Goal: Task Accomplishment & Management: Manage account settings

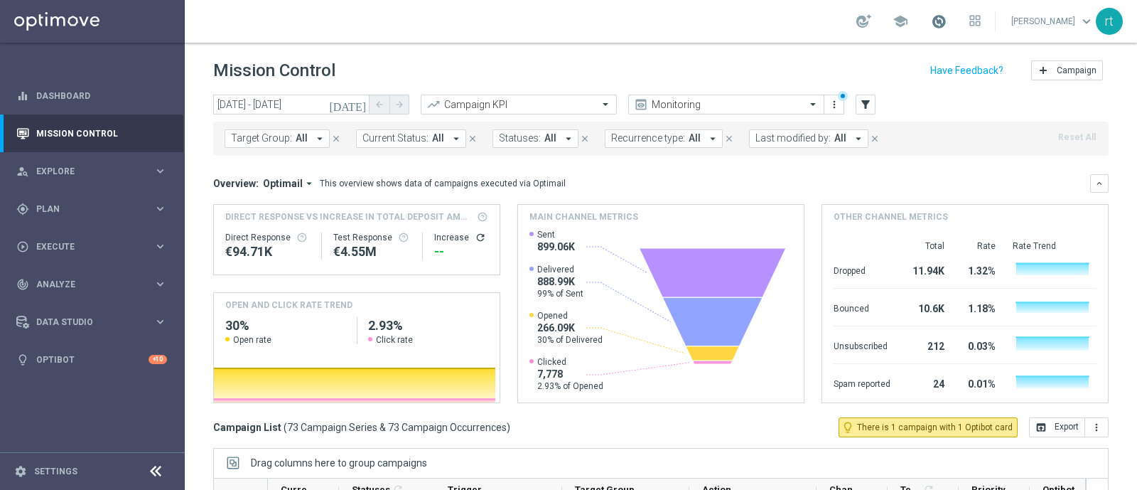
click at [946, 21] on span at bounding box center [939, 22] width 16 height 16
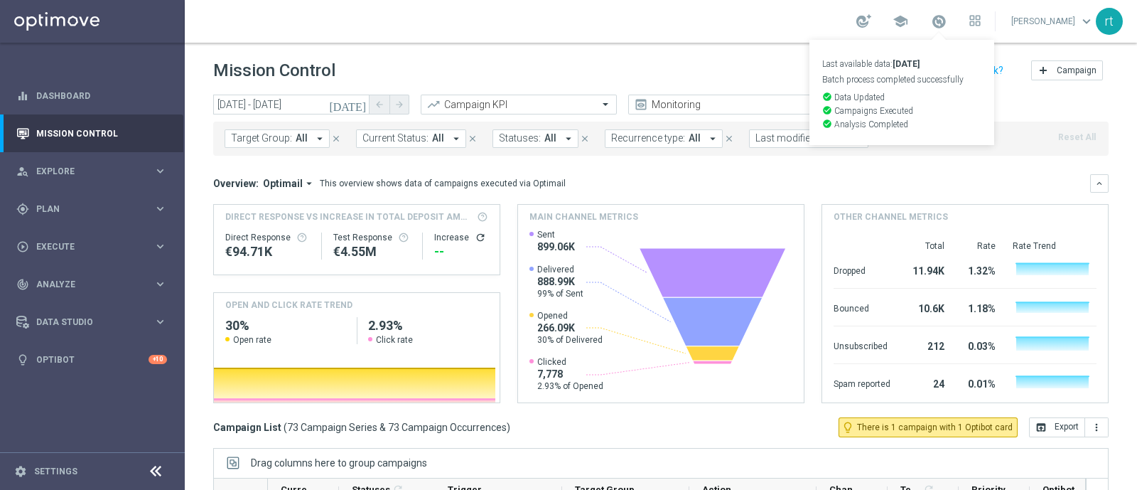
click at [731, 38] on div "school Last available data: [DATE] Batch process completed successfully check_c…" at bounding box center [661, 21] width 952 height 43
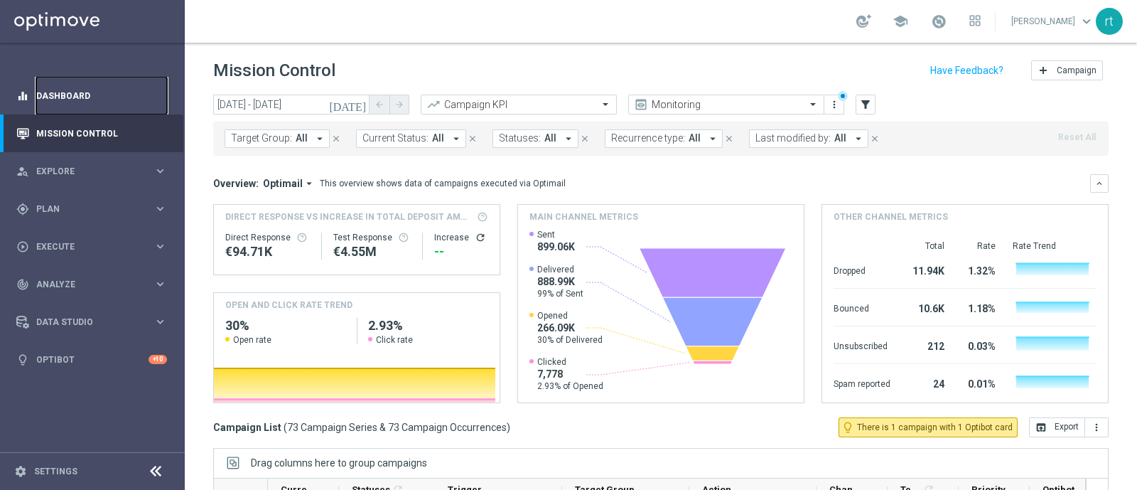
click at [78, 97] on link "Dashboard" at bounding box center [101, 96] width 131 height 38
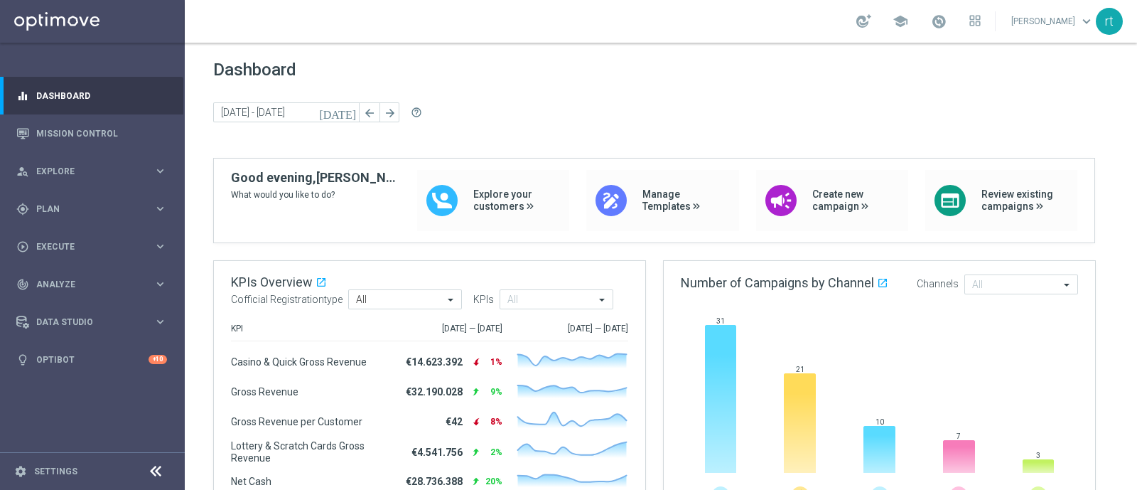
click at [517, 108] on div "[DATE] [DATE] - [DATE] arrow_back arrow_forward help_outline" at bounding box center [660, 112] width 895 height 21
click at [59, 210] on span "Plan" at bounding box center [94, 209] width 117 height 9
click at [60, 232] on link "Target Groups" at bounding box center [92, 237] width 111 height 11
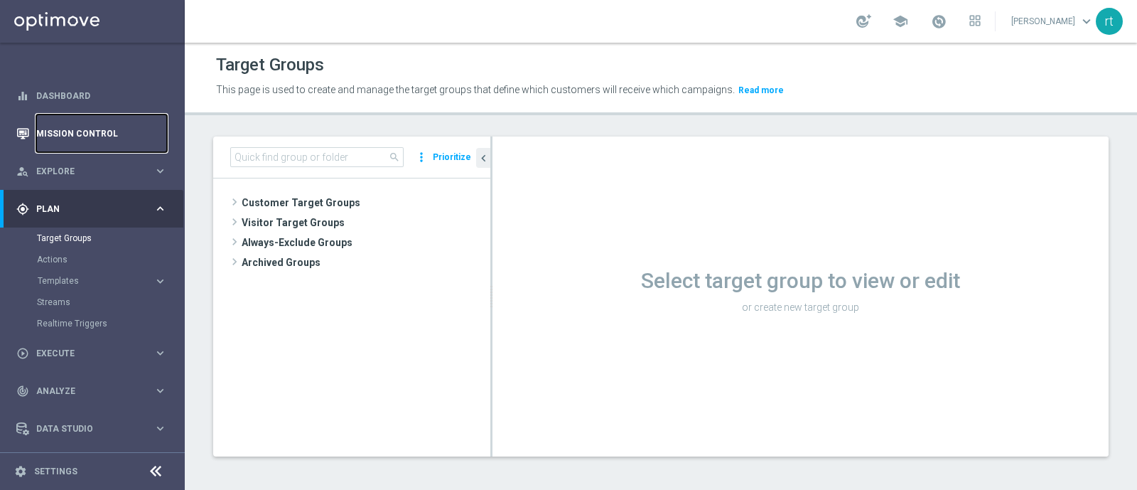
click at [97, 132] on link "Mission Control" at bounding box center [101, 133] width 131 height 38
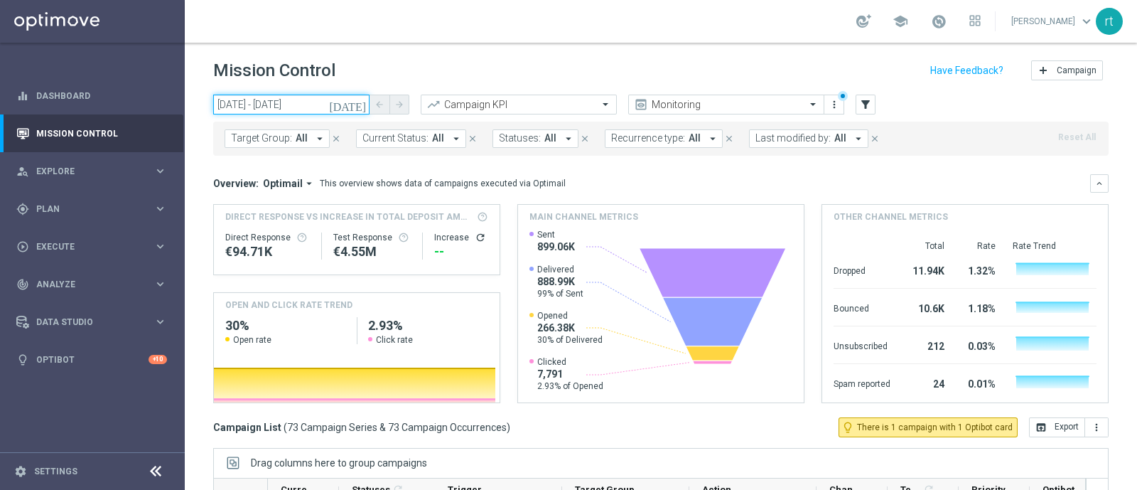
click at [286, 103] on input "[DATE] - [DATE]" at bounding box center [291, 105] width 156 height 20
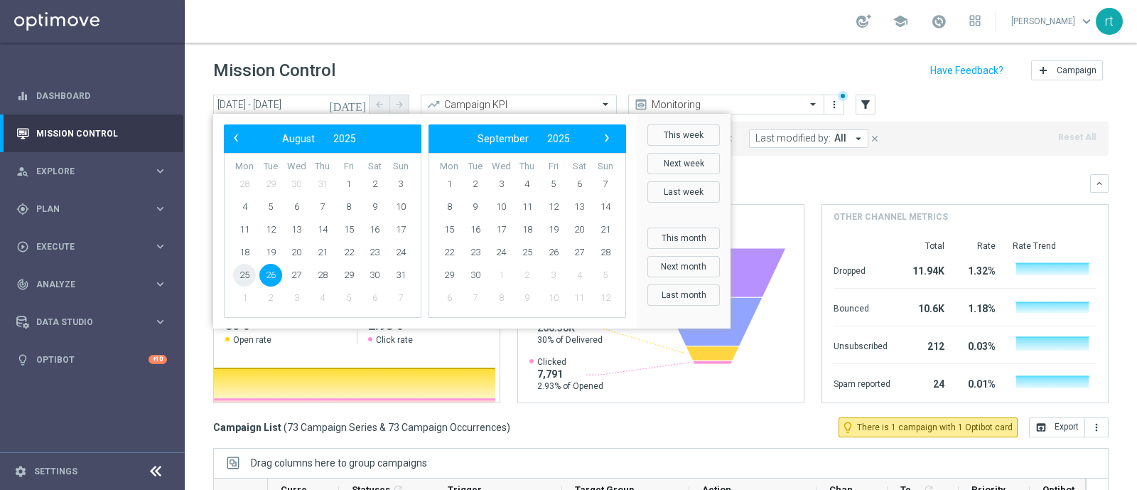
click at [252, 271] on span "25" at bounding box center [244, 275] width 23 height 23
type input "[DATE] - [DATE]"
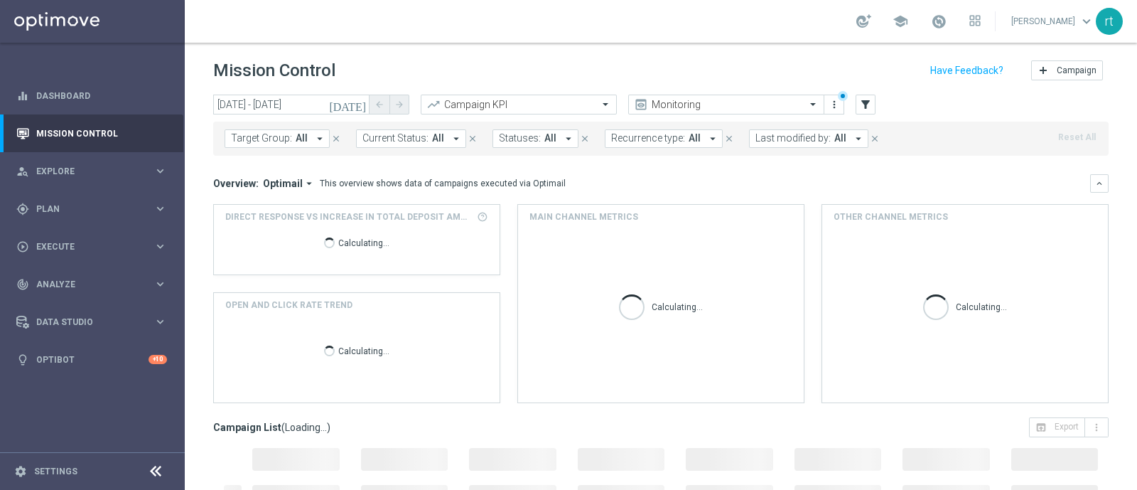
click at [765, 141] on span "Last modified by:" at bounding box center [792, 138] width 75 height 12
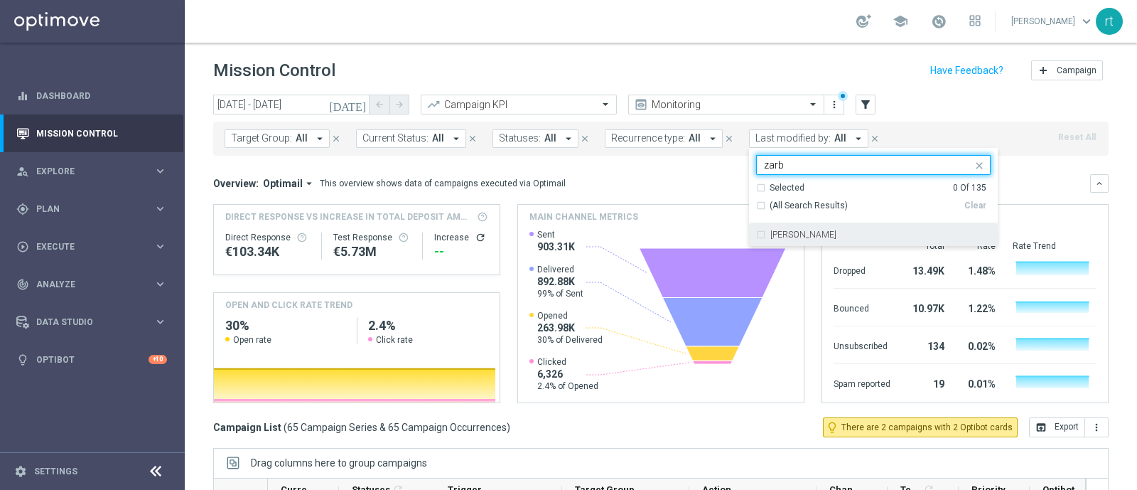
click at [778, 239] on div "[PERSON_NAME]" at bounding box center [873, 234] width 234 height 23
type input "zarb"
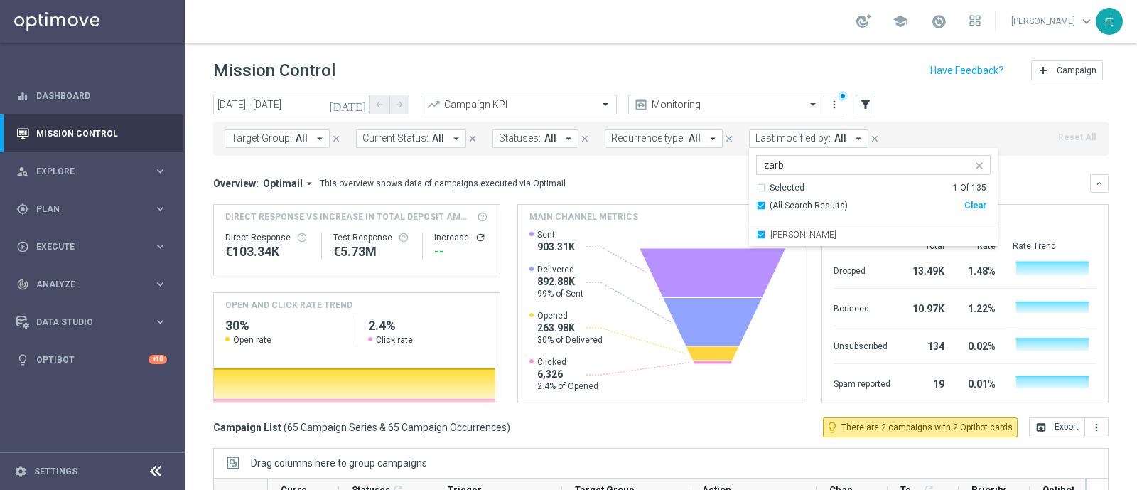
click at [719, 54] on header "Mission Control add Campaign" at bounding box center [661, 69] width 952 height 52
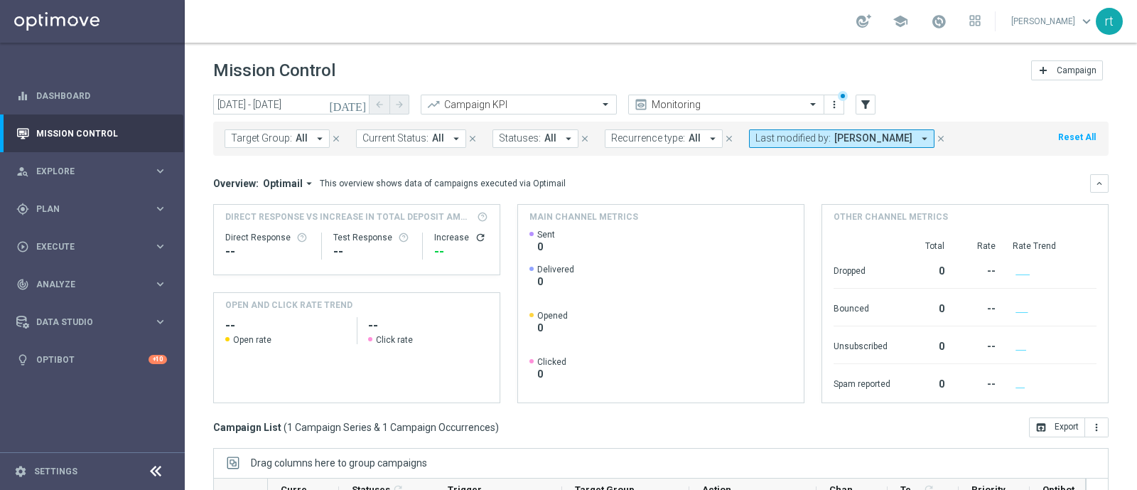
scroll to position [220, 0]
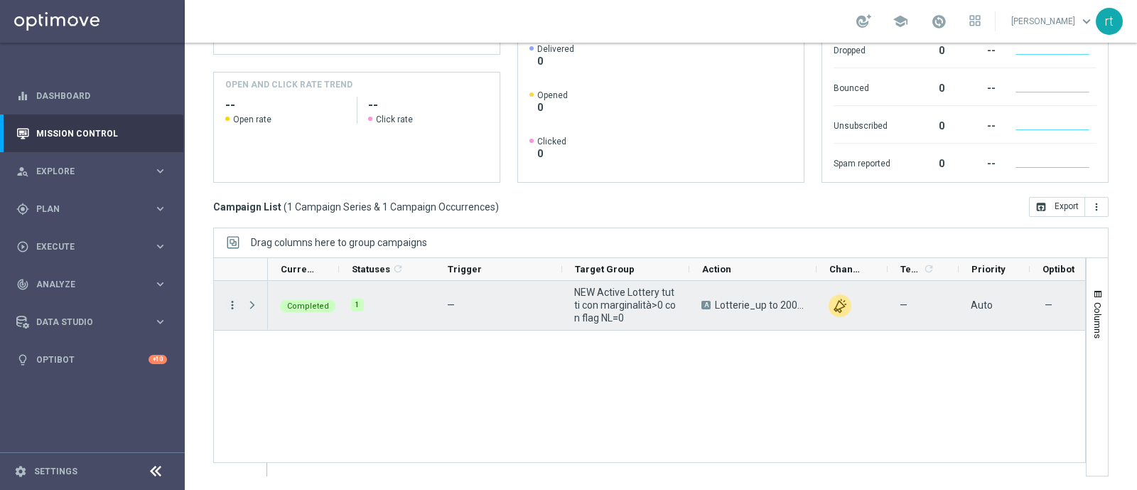
click at [230, 299] on icon "more_vert" at bounding box center [232, 304] width 13 height 13
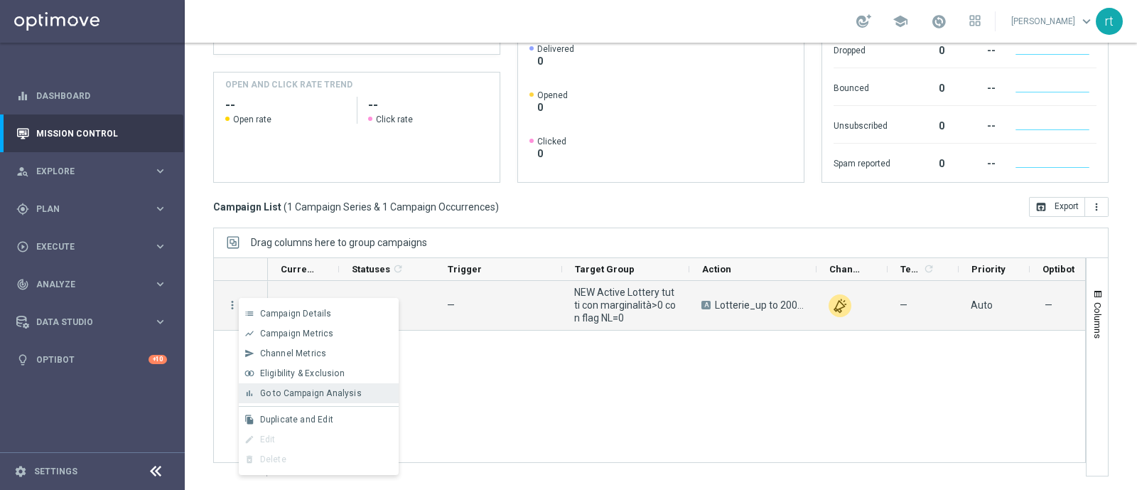
click at [286, 386] on div "bar_chart Go to Campaign Analysis" at bounding box center [319, 393] width 160 height 20
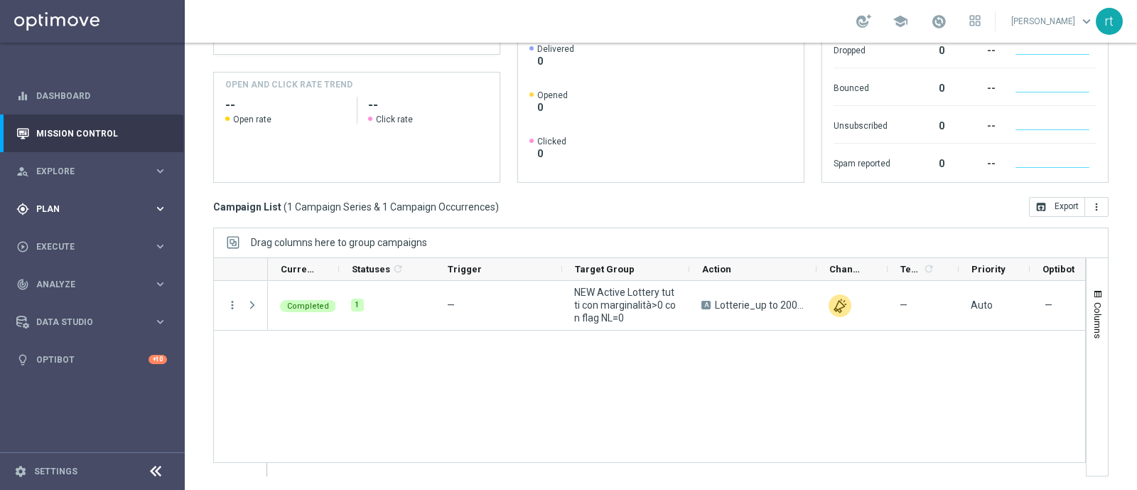
click at [75, 195] on div "gps_fixed Plan keyboard_arrow_right" at bounding box center [91, 209] width 183 height 38
click at [68, 236] on link "Target Groups" at bounding box center [92, 237] width 111 height 11
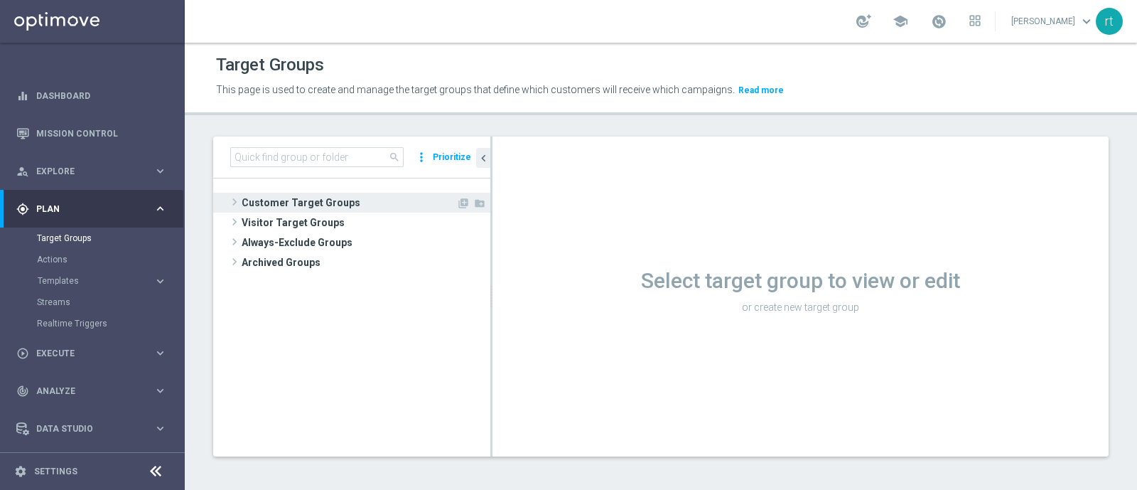
click at [290, 202] on span "Customer Target Groups" at bounding box center [349, 203] width 215 height 20
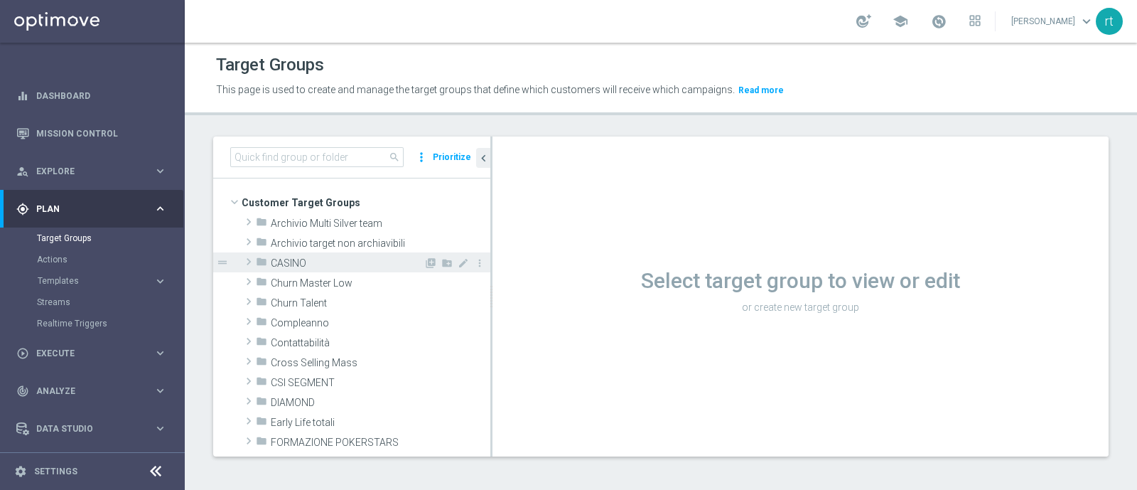
click at [318, 268] on div "folder CASINO" at bounding box center [340, 262] width 168 height 20
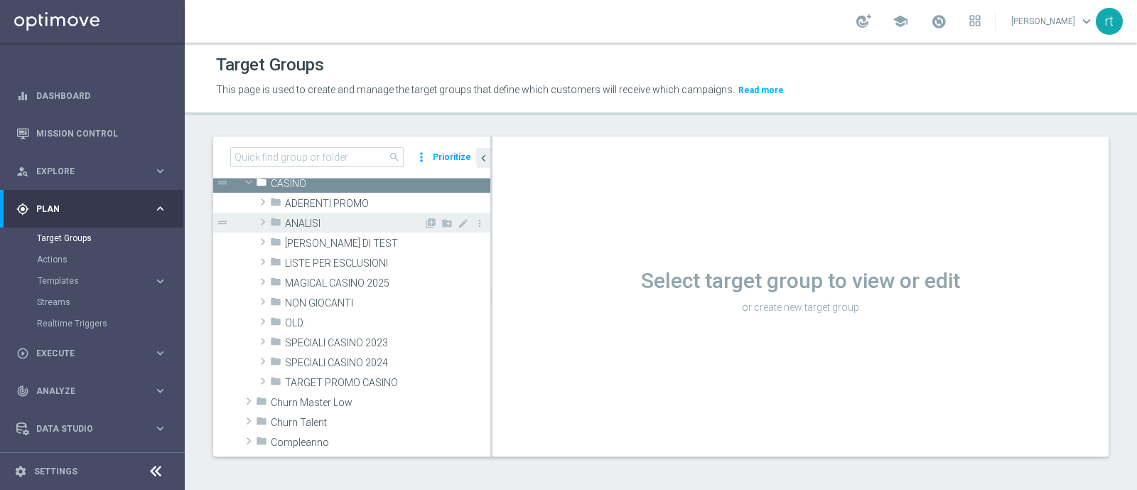
scroll to position [81, 0]
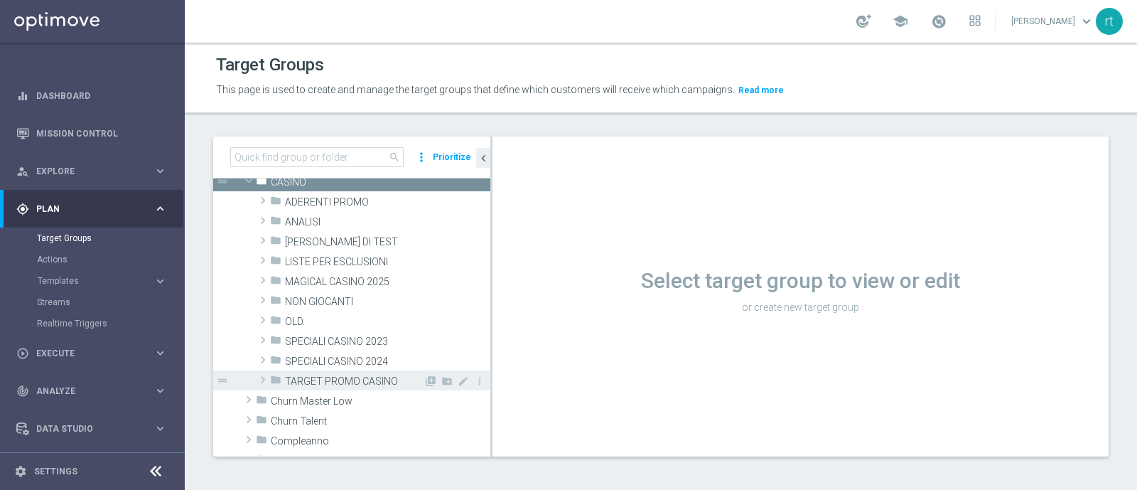
click at [333, 378] on span "TARGET PROMO CASINO" at bounding box center [354, 381] width 139 height 12
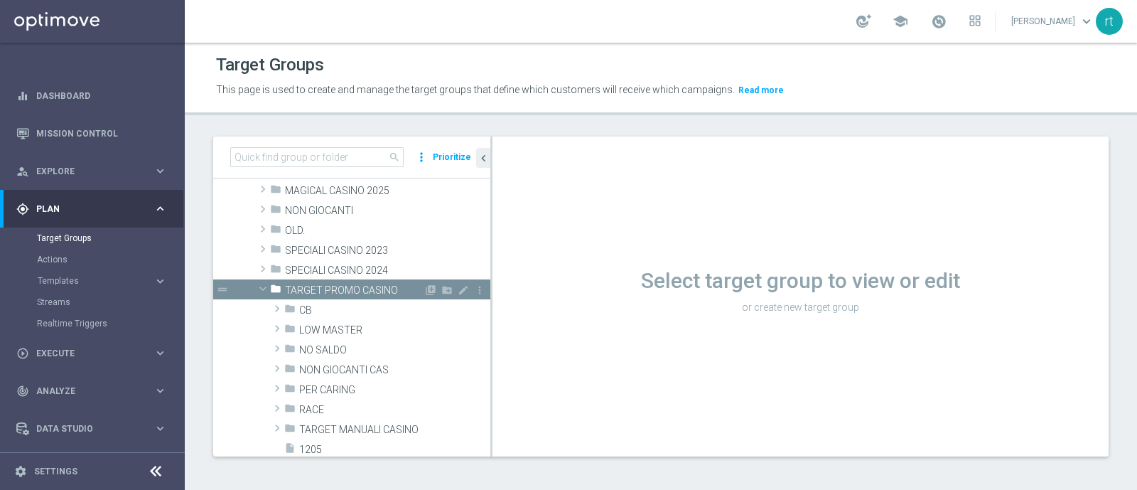
scroll to position [173, 0]
click at [348, 330] on span "LOW MASTER" at bounding box center [361, 329] width 124 height 12
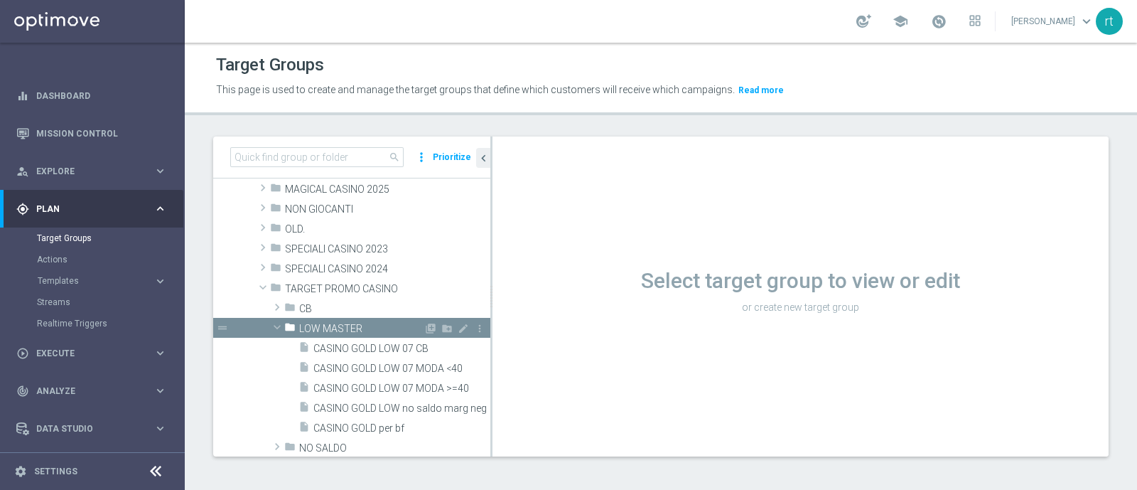
scroll to position [212, 0]
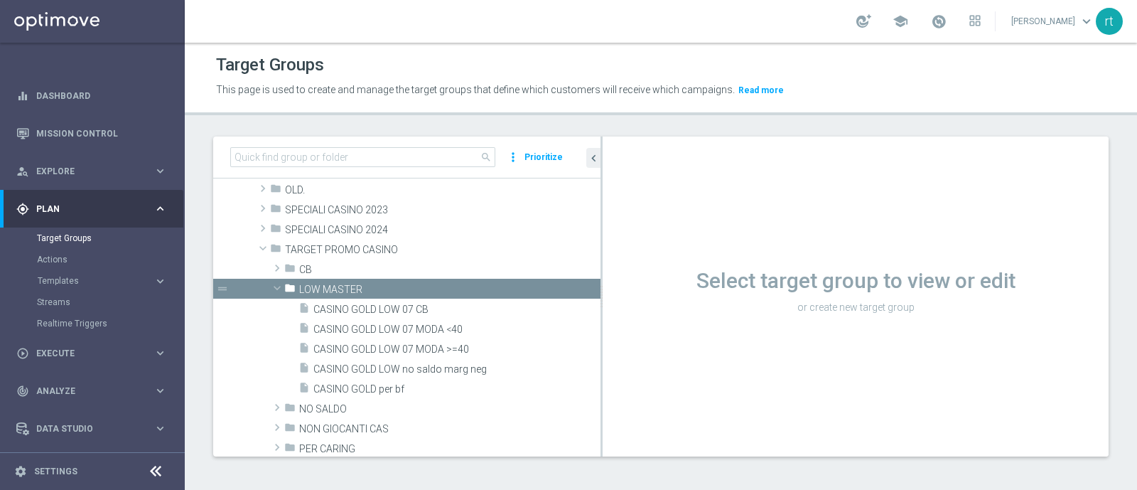
drag, startPoint x: 490, startPoint y: 340, endPoint x: 632, endPoint y: 335, distance: 142.2
click at [632, 335] on as-split "search more_vert Prioritize Customer Target Groups library_add create_new_folder" at bounding box center [660, 296] width 895 height 320
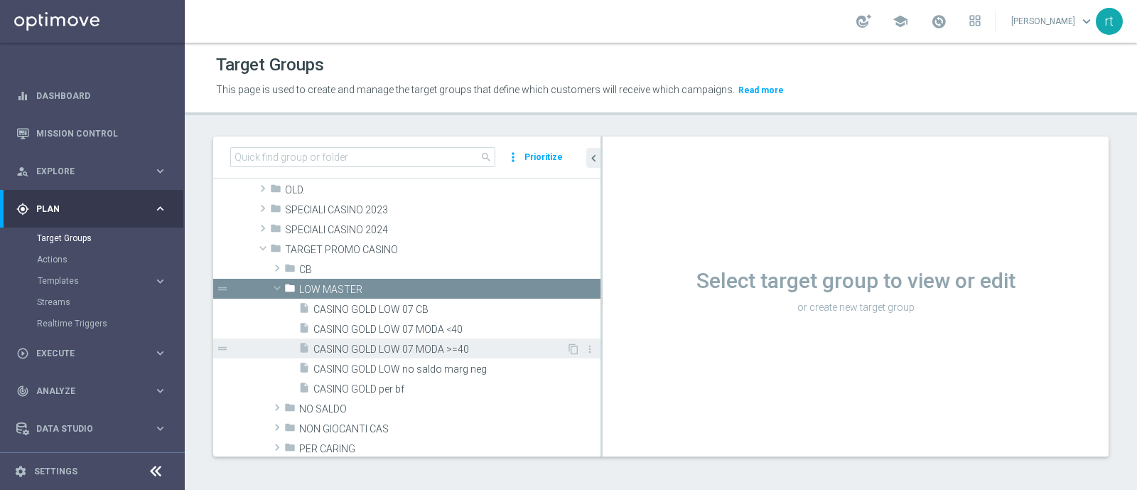
click at [389, 351] on span "CASINO GOLD LOW 07 MODA >=40" at bounding box center [439, 349] width 253 height 12
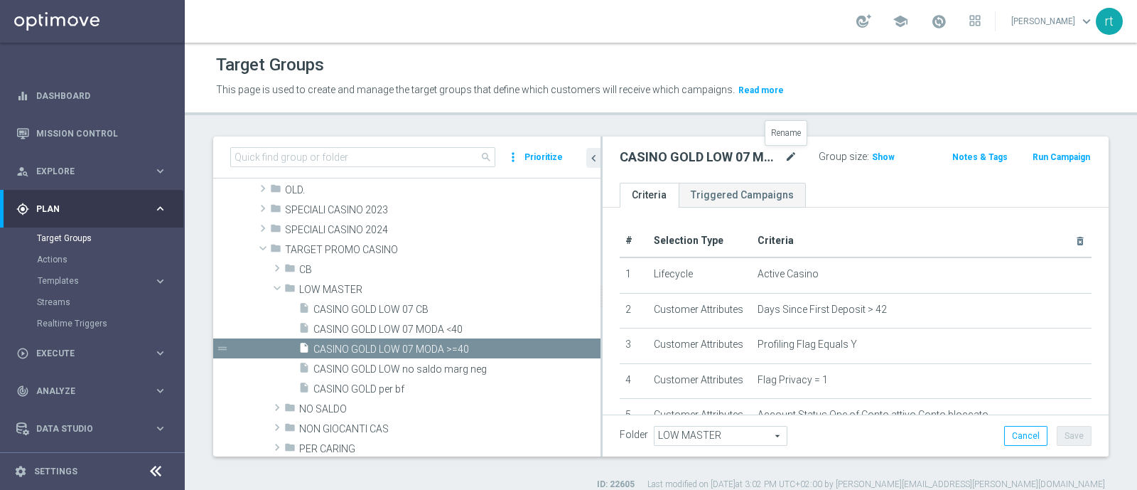
click at [785, 156] on icon "mode_edit" at bounding box center [790, 157] width 13 height 17
click at [675, 161] on input "CASINO GOLD LOW 07 MODA >=40" at bounding box center [703, 159] width 166 height 20
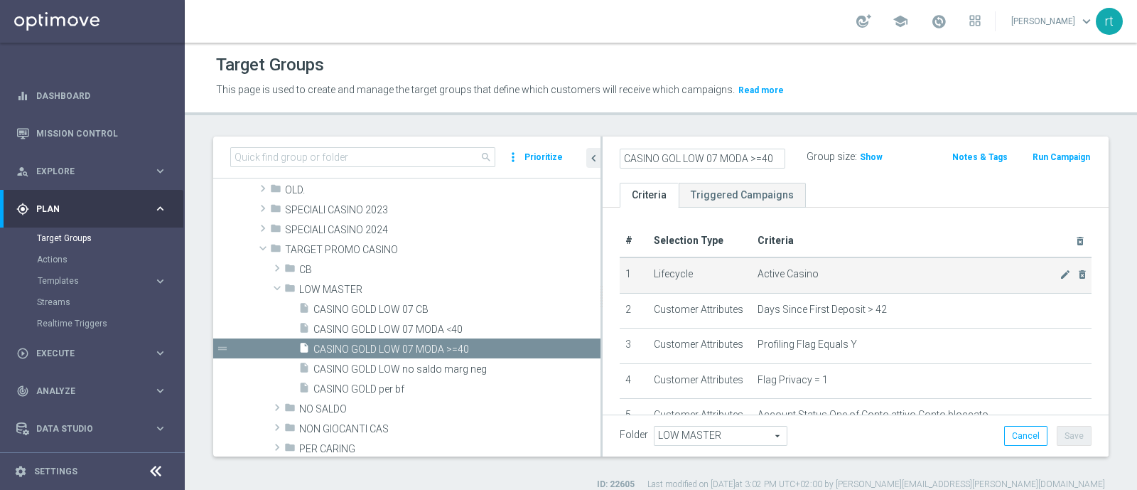
scroll to position [0, 0]
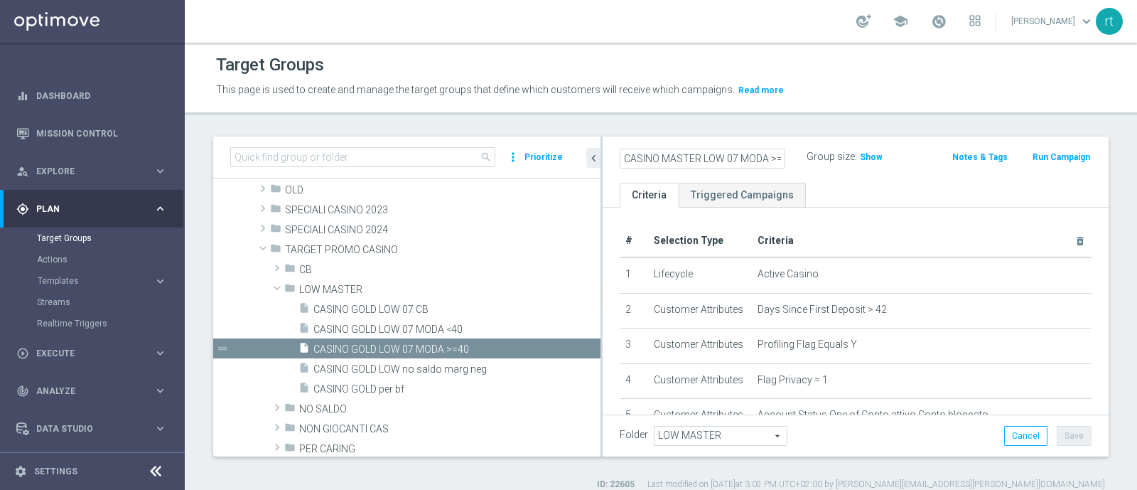
click at [737, 157] on input "CASINO MASTER LOW 07 MODA >=40" at bounding box center [703, 159] width 166 height 20
type input "CASINO MASTER LOW MODA >=40"
click at [806, 104] on header "Target Groups This page is used to create and manage the target groups that def…" at bounding box center [661, 79] width 952 height 72
click at [1070, 433] on button "Save" at bounding box center [1074, 436] width 35 height 20
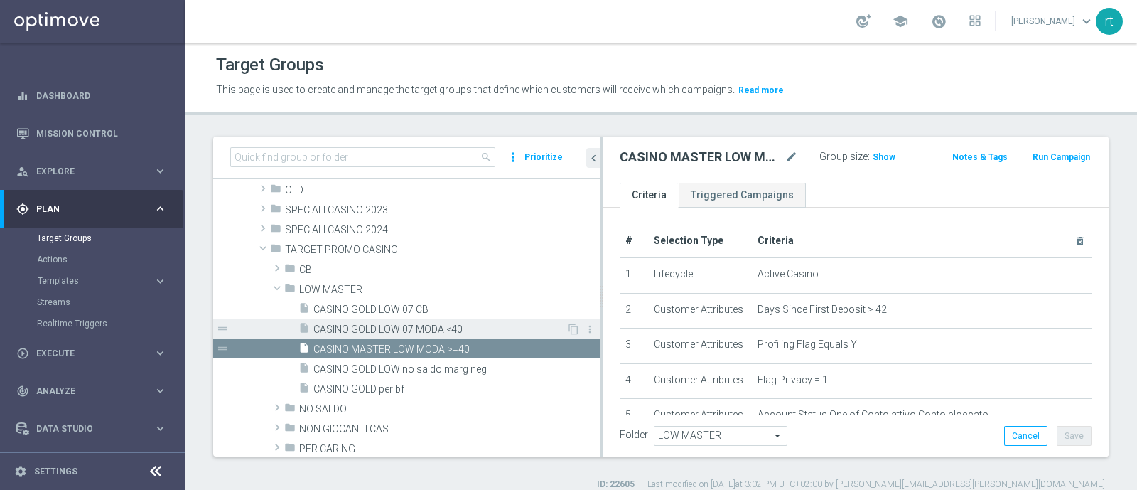
click at [500, 326] on span "CASINO GOLD LOW 07 MODA <40" at bounding box center [439, 329] width 253 height 12
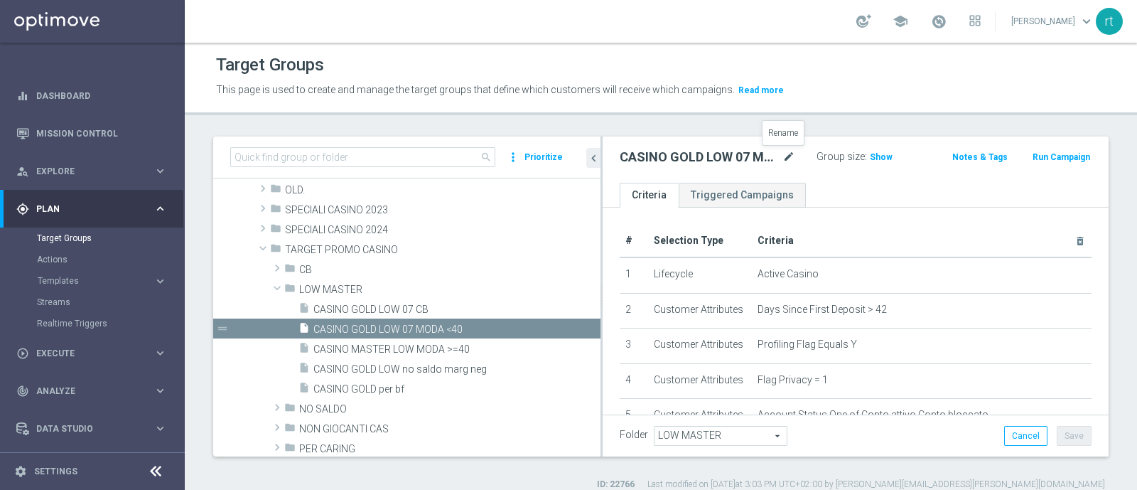
click at [789, 151] on icon "mode_edit" at bounding box center [788, 157] width 13 height 17
click at [684, 157] on input "CASINO GOLD LOW 07 MODA <40" at bounding box center [703, 159] width 166 height 20
click at [735, 156] on input "CASINO MASTER LOW 07 MODA <40" at bounding box center [703, 159] width 166 height 20
type input "CASINO MASTER LOW MODA <40"
click at [930, 437] on div "Folder LOW MASTER LOW MASTER arrow_drop_down search Cancel Save Saving..." at bounding box center [856, 436] width 472 height 20
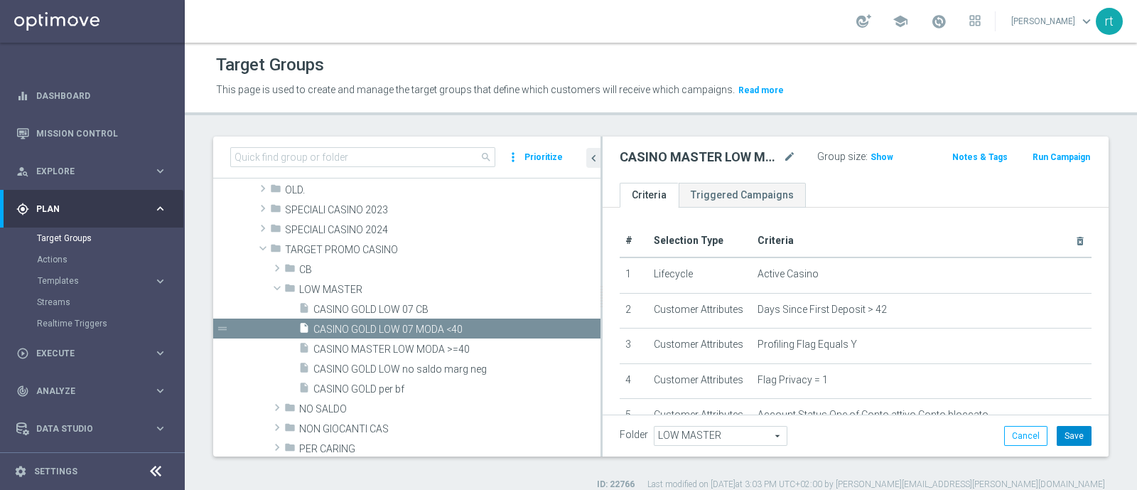
click at [1059, 429] on button "Save" at bounding box center [1074, 436] width 35 height 20
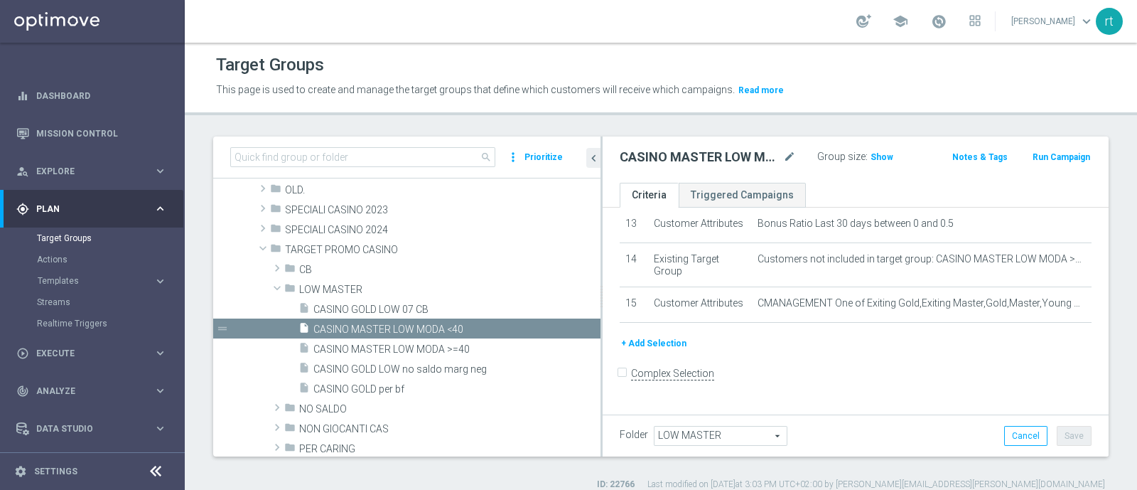
scroll to position [568, 0]
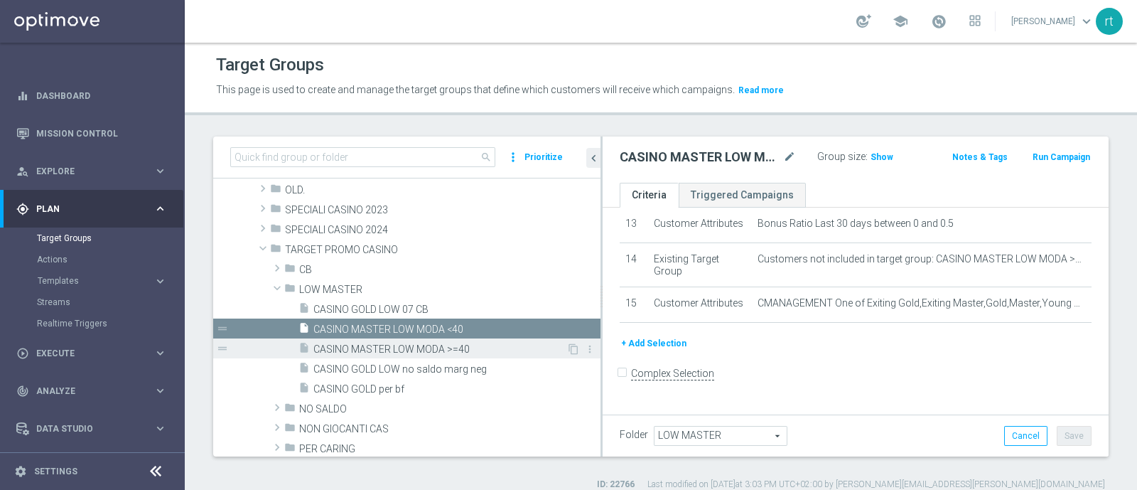
click at [420, 352] on span "CASINO MASTER LOW MODA >=40" at bounding box center [439, 349] width 253 height 12
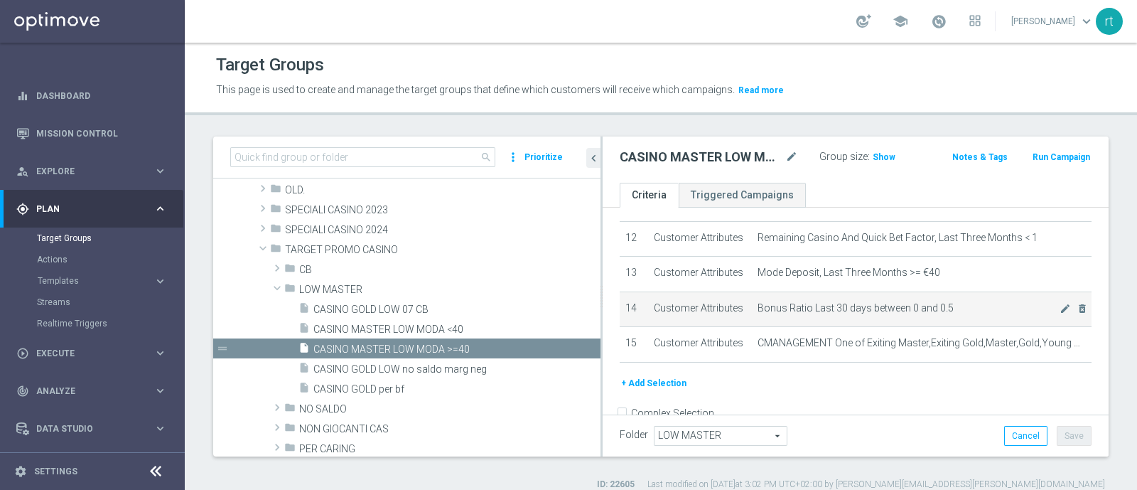
scroll to position [494, 0]
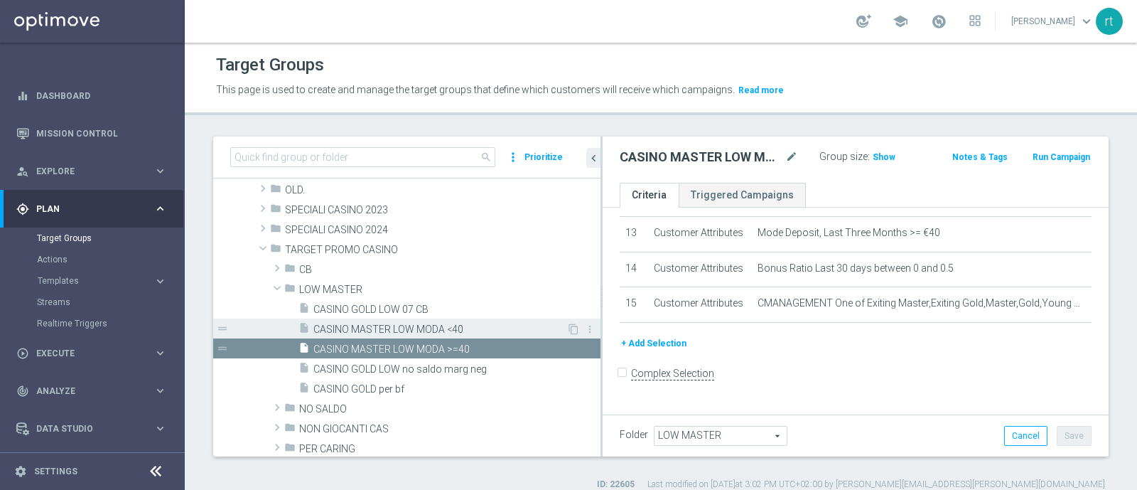
click at [415, 330] on span "CASINO MASTER LOW MODA <40" at bounding box center [439, 329] width 253 height 12
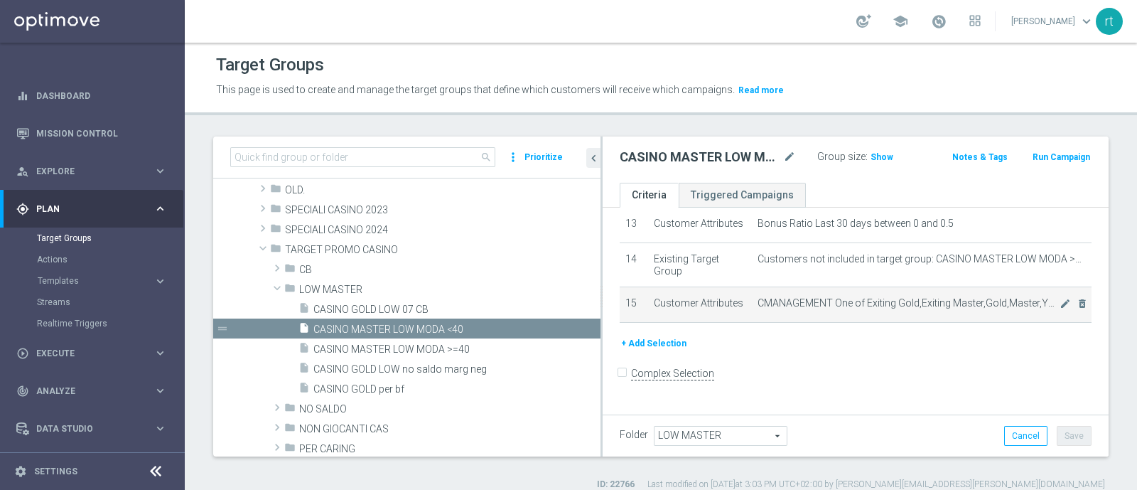
scroll to position [561, 0]
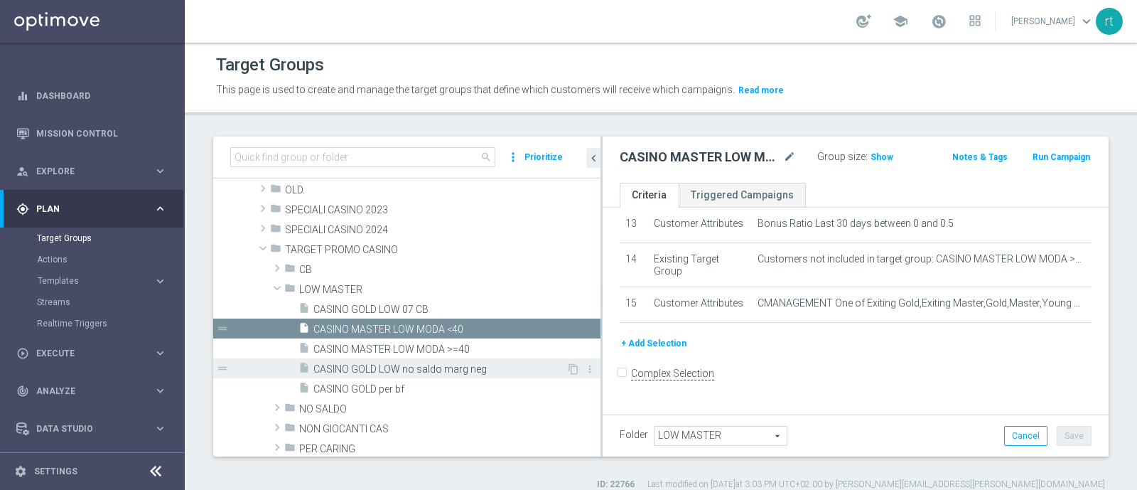
click at [471, 363] on span "CASINO GOLD LOW no saldo marg neg" at bounding box center [439, 369] width 253 height 12
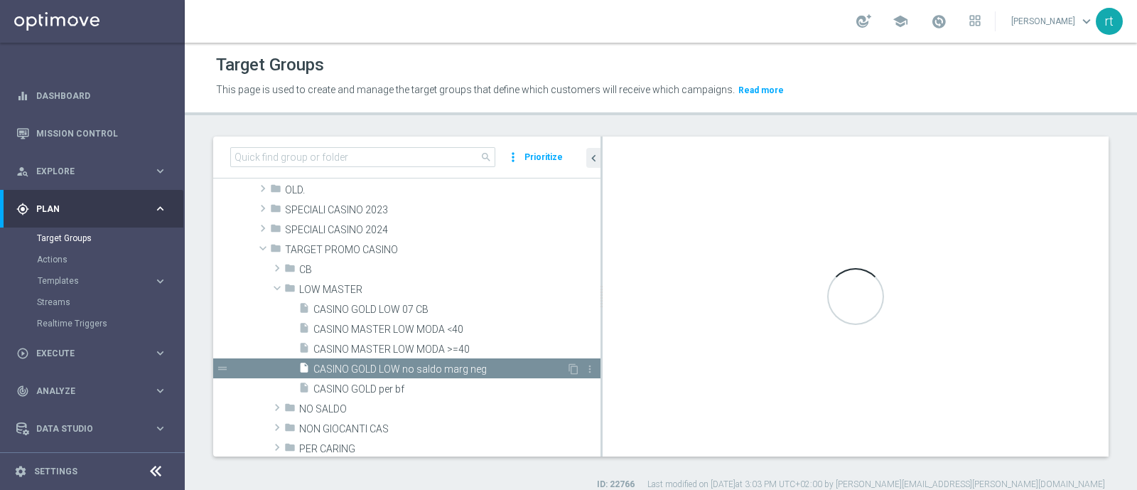
checkbox input "true"
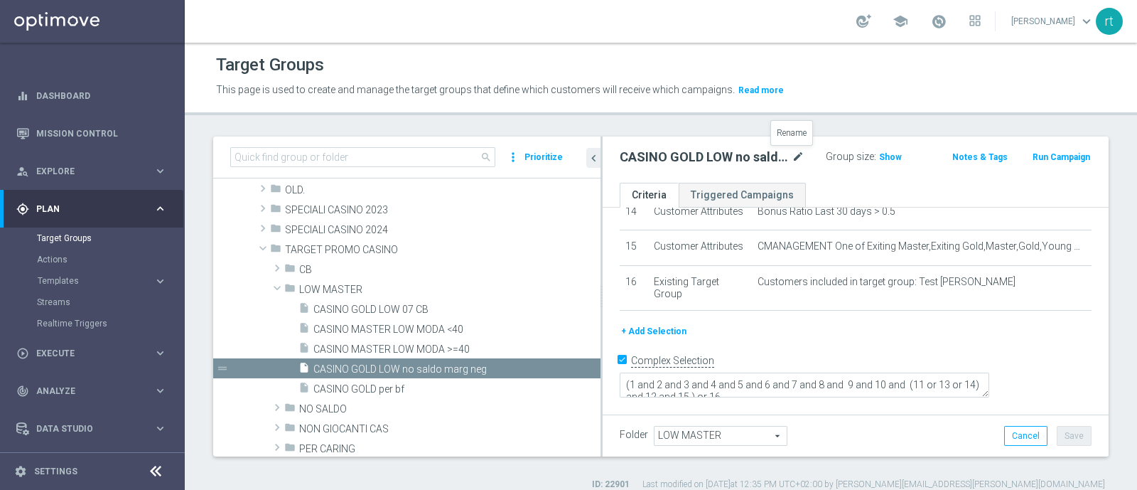
click at [796, 154] on icon "mode_edit" at bounding box center [798, 157] width 13 height 17
click at [666, 161] on input "CASINO GOLD LOW no saldo marg neg" at bounding box center [703, 159] width 166 height 20
type input "CASINO MASTER LOW no saldo marg neg"
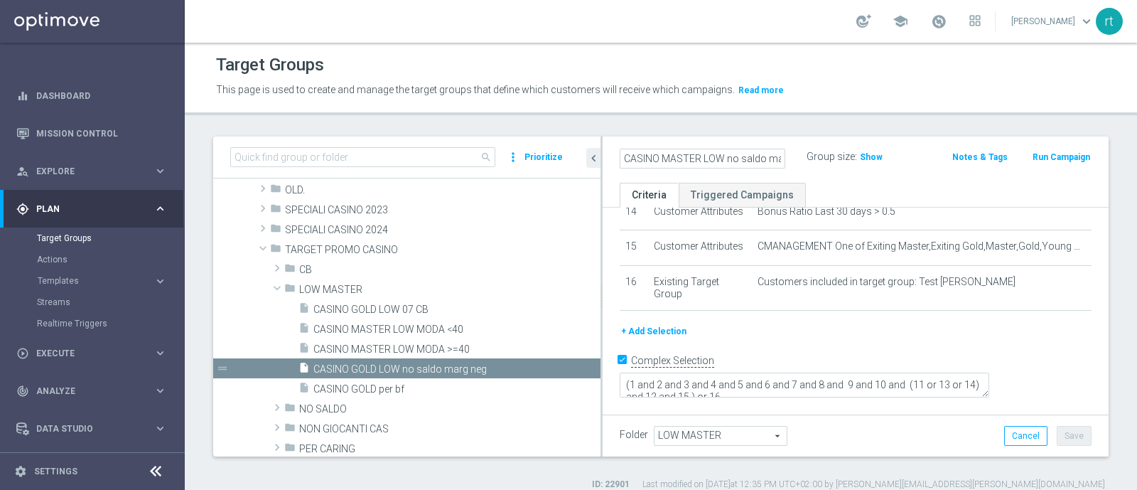
click at [863, 79] on div "This page is used to create and manage the target groups that define which cust…" at bounding box center [547, 90] width 684 height 23
click at [1057, 426] on button "Save" at bounding box center [1074, 436] width 35 height 20
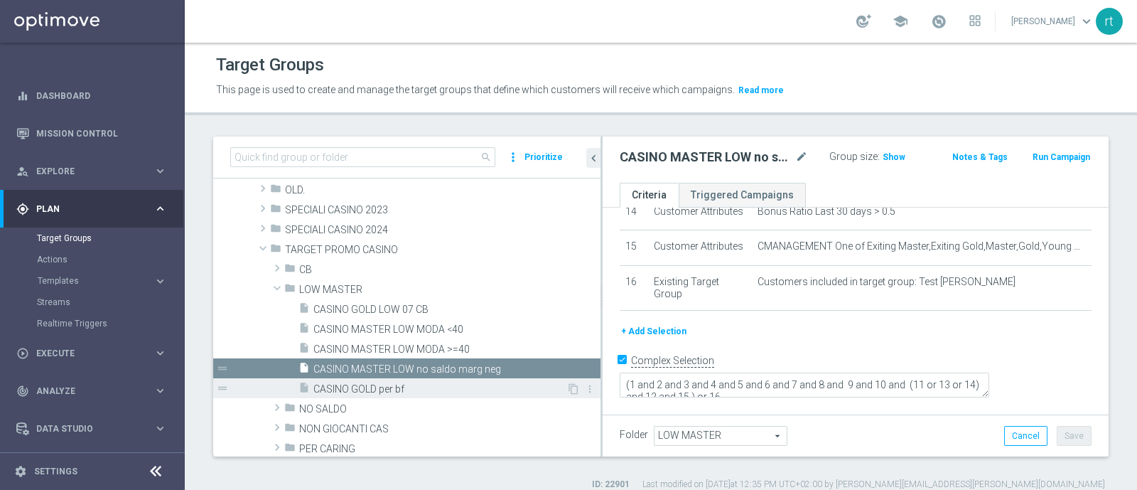
click at [514, 392] on span "CASINO GOLD per bf" at bounding box center [439, 389] width 253 height 12
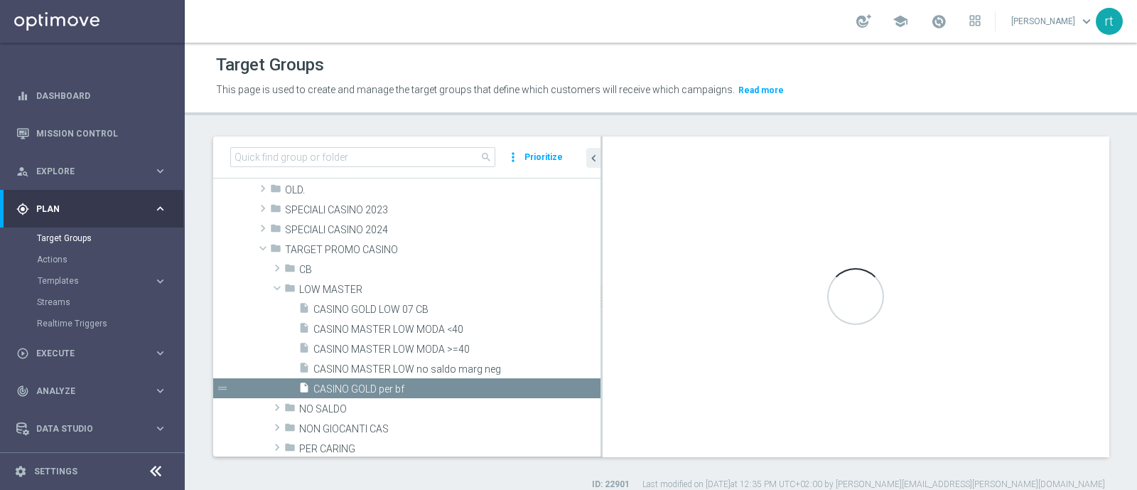
checkbox input "false"
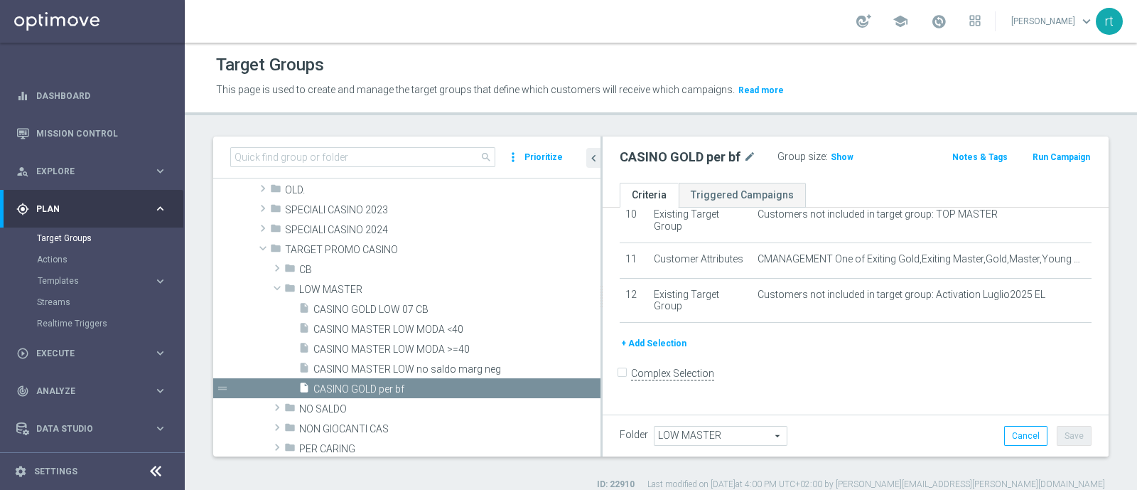
scroll to position [446, 0]
click at [752, 153] on icon "mode_edit" at bounding box center [749, 157] width 13 height 17
click at [688, 158] on input "CASINO GOLD per bf" at bounding box center [703, 159] width 166 height 20
type input "CASINO MASTER per bf"
click at [814, 118] on div "Target Groups This page is used to create and manage the target groups that def…" at bounding box center [661, 266] width 952 height 447
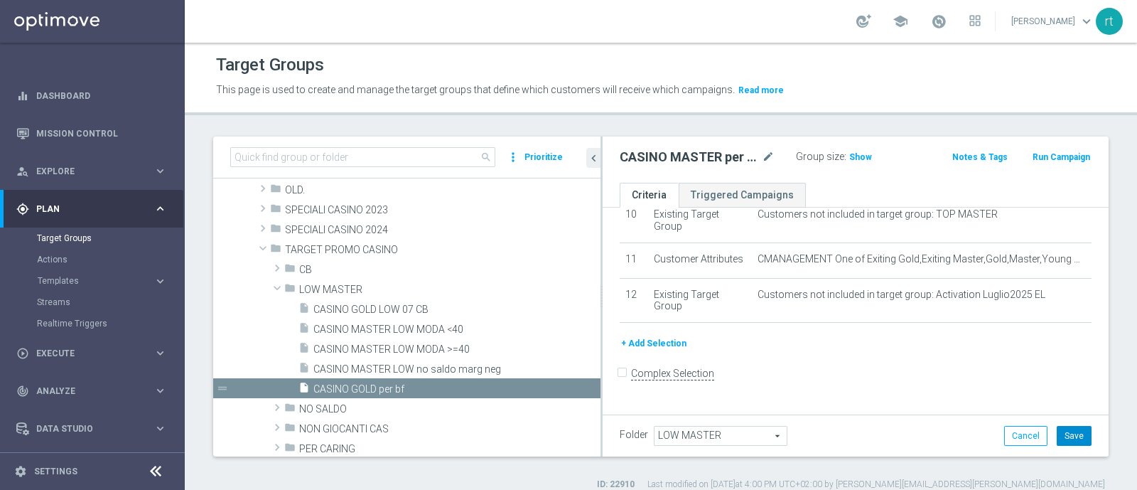
click at [1057, 428] on button "Save" at bounding box center [1074, 436] width 35 height 20
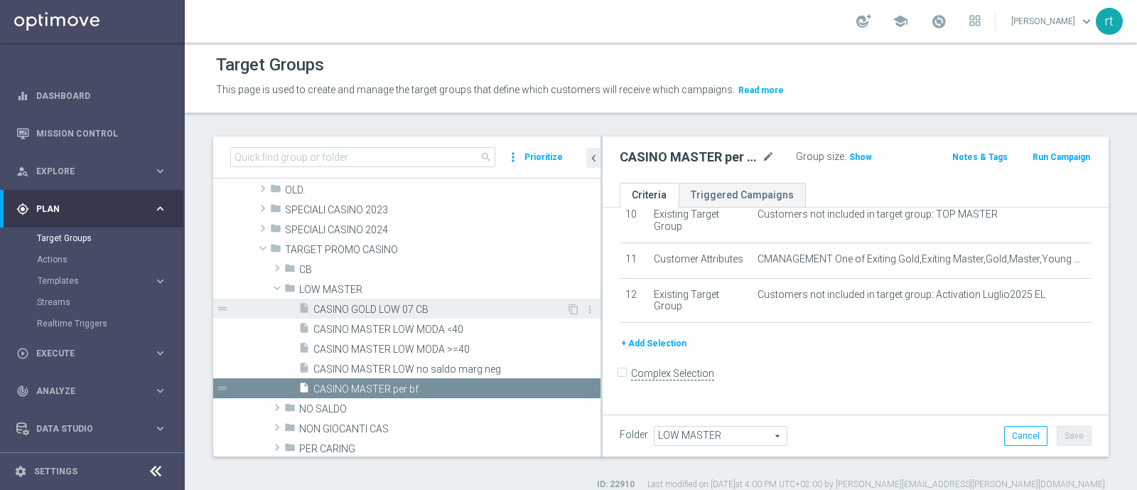
click at [421, 311] on span "CASINO GOLD LOW 07 CB" at bounding box center [439, 309] width 253 height 12
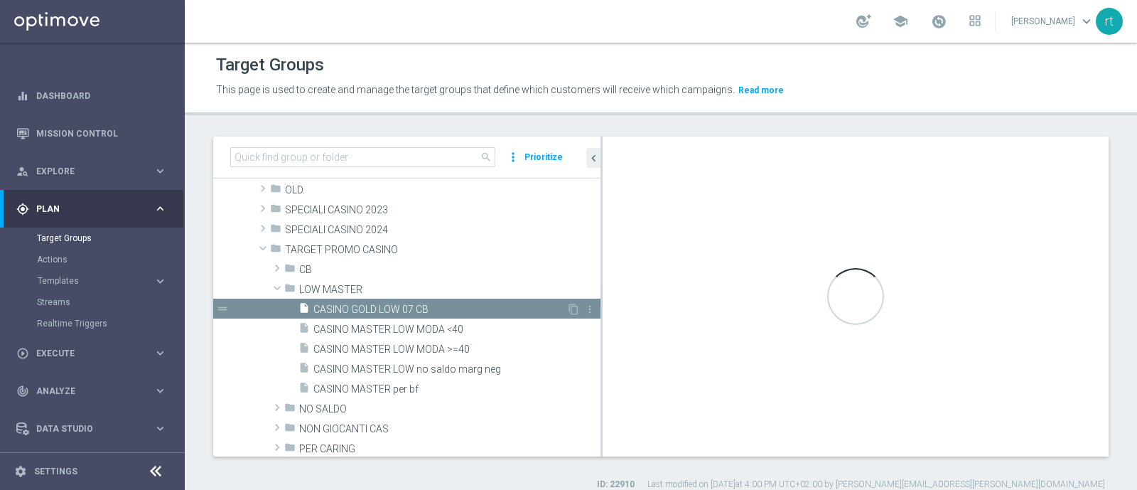
checkbox input "true"
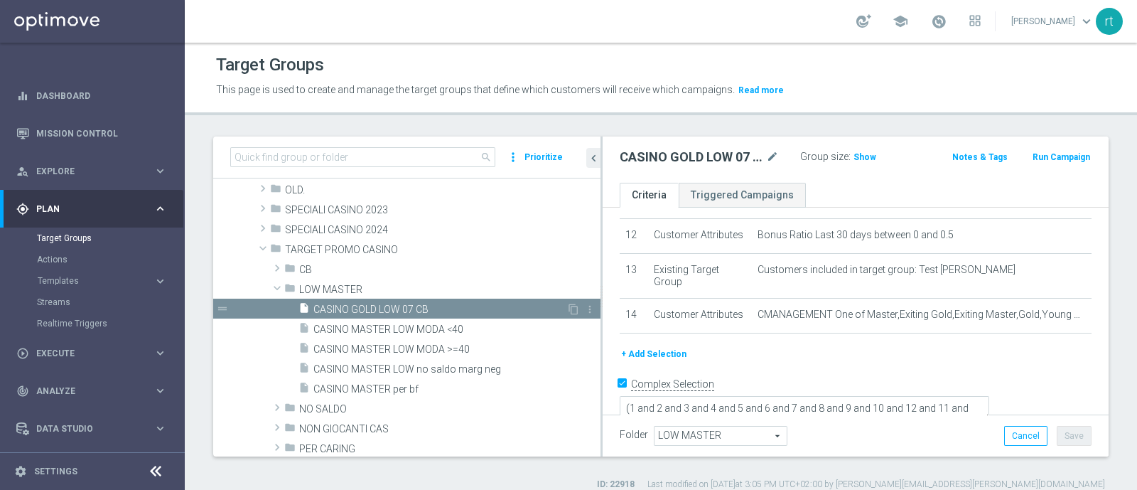
scroll to position [526, 0]
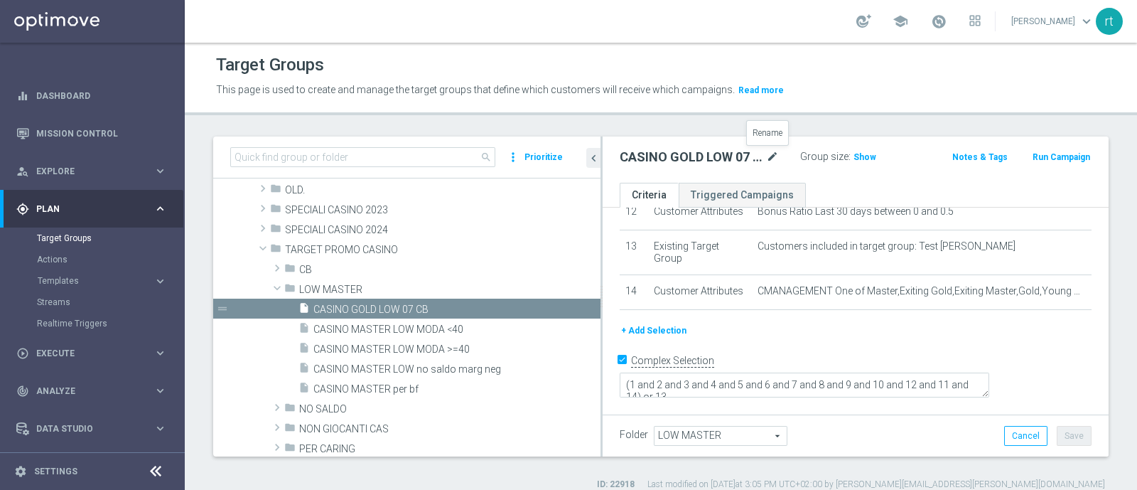
click at [770, 158] on icon "mode_edit" at bounding box center [772, 157] width 13 height 17
click at [686, 157] on input "CASINO GOLD LOW 07 CB" at bounding box center [703, 159] width 166 height 20
type input "CASINO MASTER LOW CB"
click at [846, 30] on div "school [PERSON_NAME] keyboard_arrow_down rt" at bounding box center [661, 21] width 952 height 43
click at [1062, 441] on button "Save" at bounding box center [1074, 436] width 35 height 20
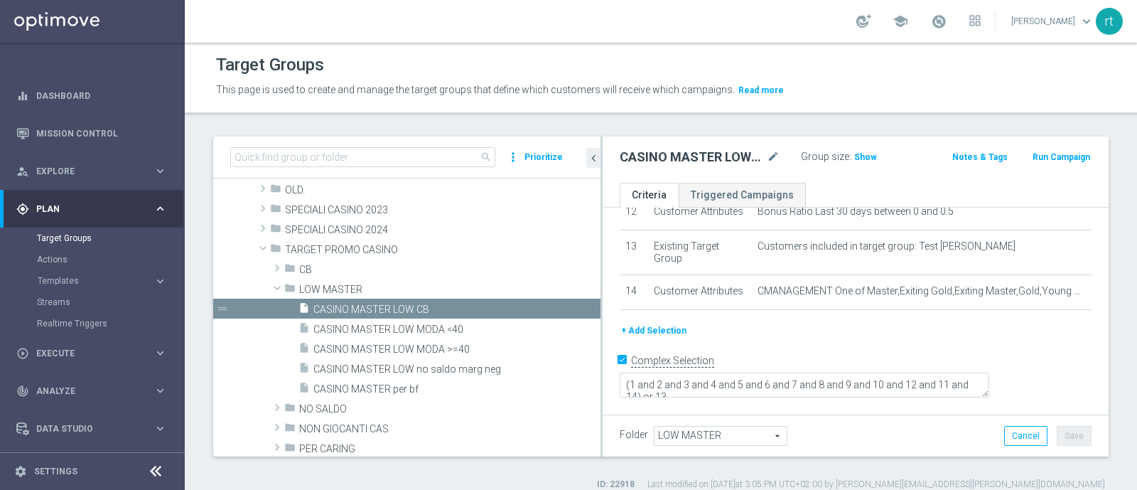
click at [835, 105] on header "Target Groups This page is used to create and manage the target groups that def…" at bounding box center [661, 79] width 952 height 72
click at [398, 324] on span "CASINO MASTER LOW MODA <40" at bounding box center [439, 329] width 253 height 12
checkbox input "false"
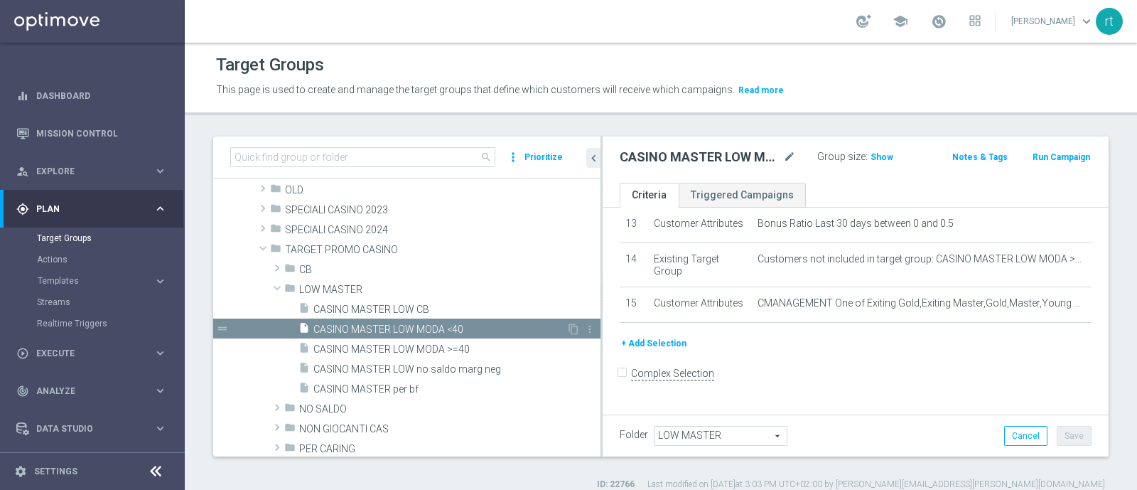
scroll to position [561, 0]
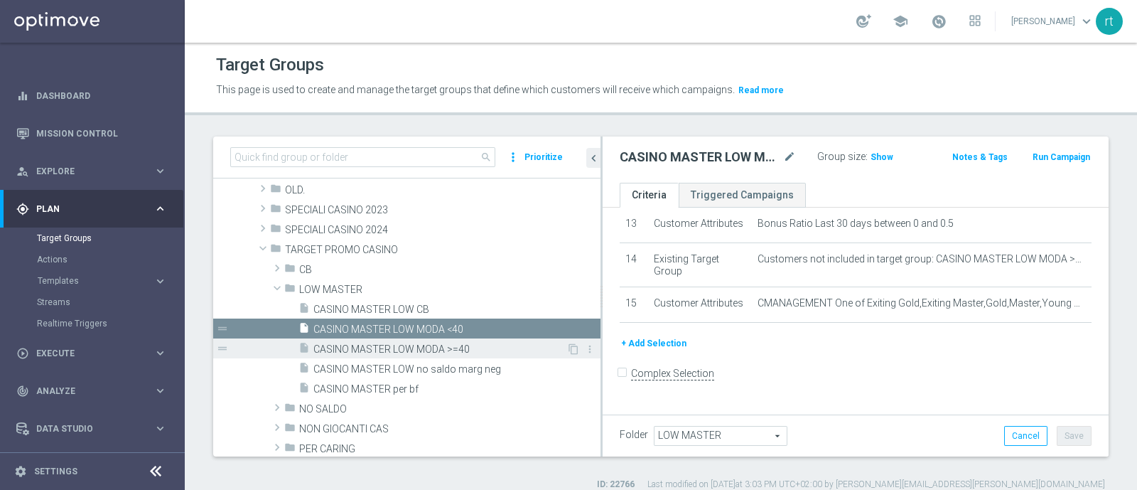
click at [395, 346] on span "CASINO MASTER LOW MODA >=40" at bounding box center [439, 349] width 253 height 12
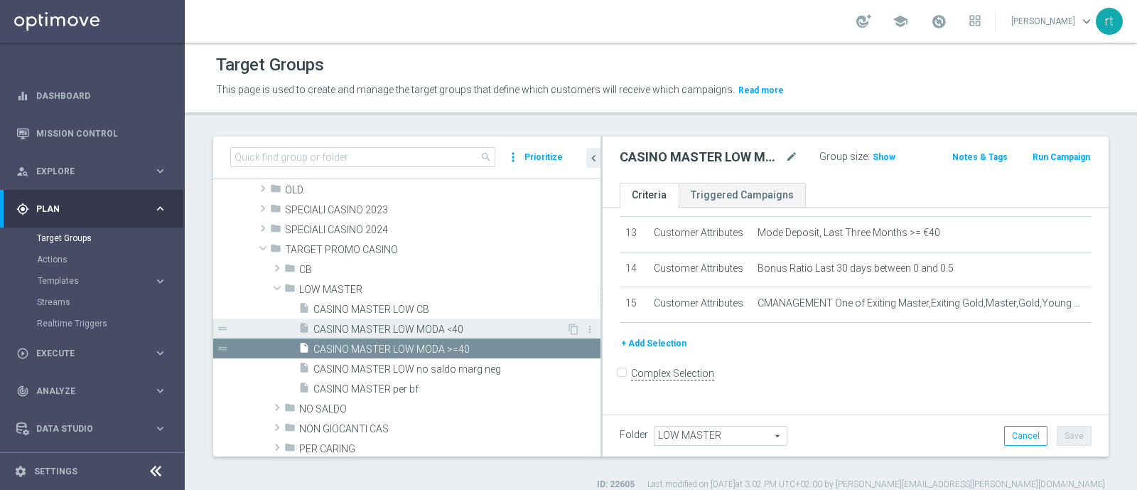
click at [402, 329] on span "CASINO MASTER LOW MODA <40" at bounding box center [439, 329] width 253 height 12
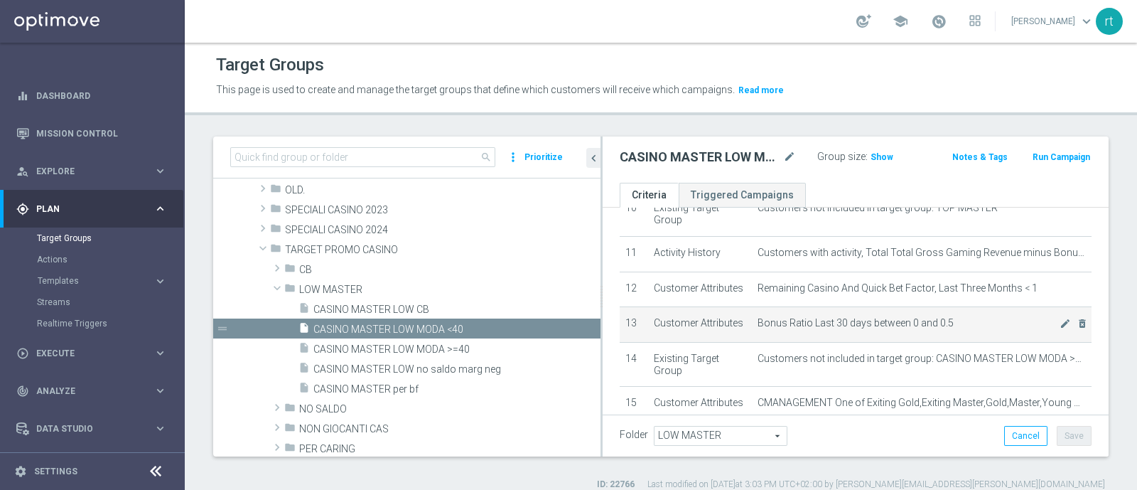
scroll to position [391, 0]
click at [784, 160] on icon "mode_edit" at bounding box center [789, 157] width 13 height 17
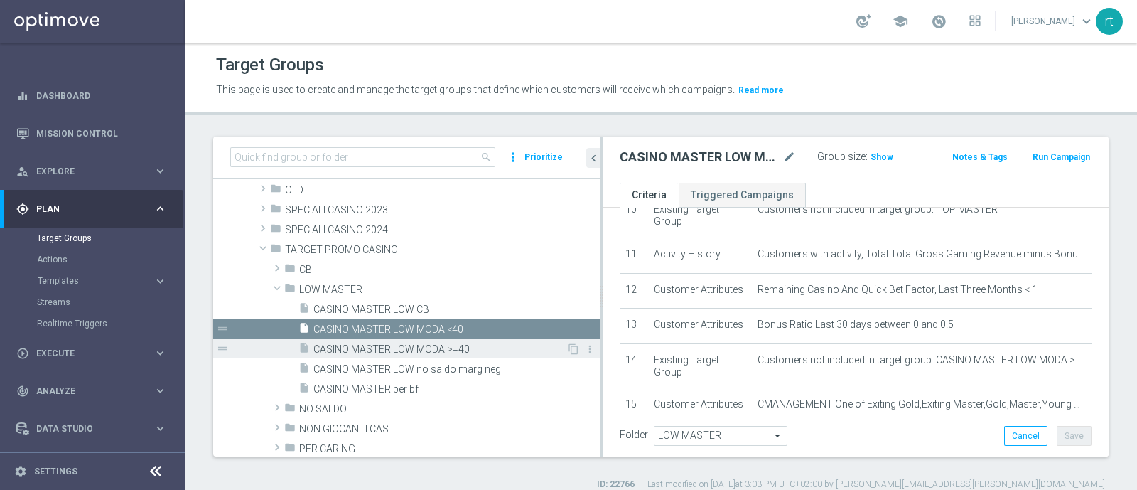
click at [432, 349] on span "CASINO MASTER LOW MODA >=40" at bounding box center [439, 349] width 253 height 12
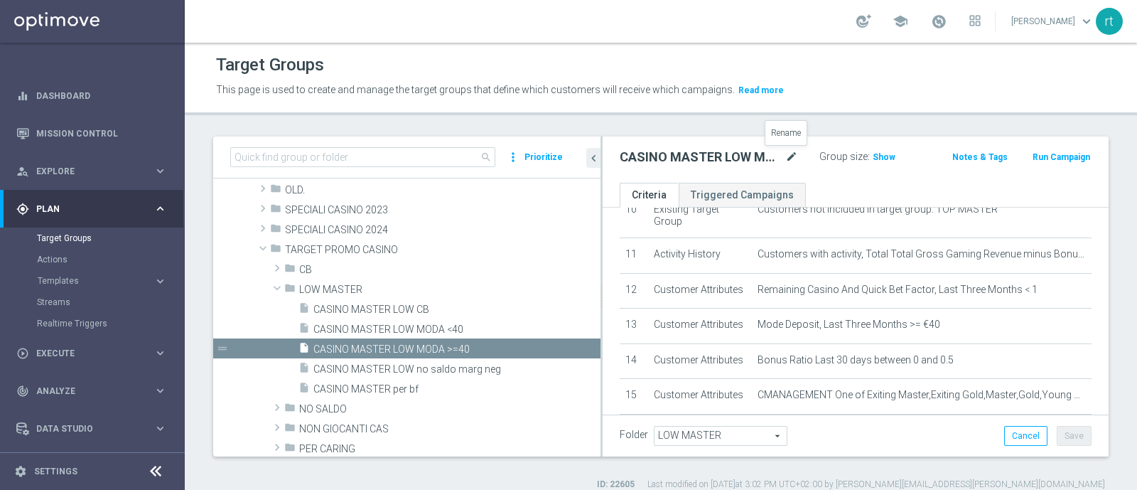
click at [787, 152] on icon "mode_edit" at bounding box center [791, 157] width 13 height 17
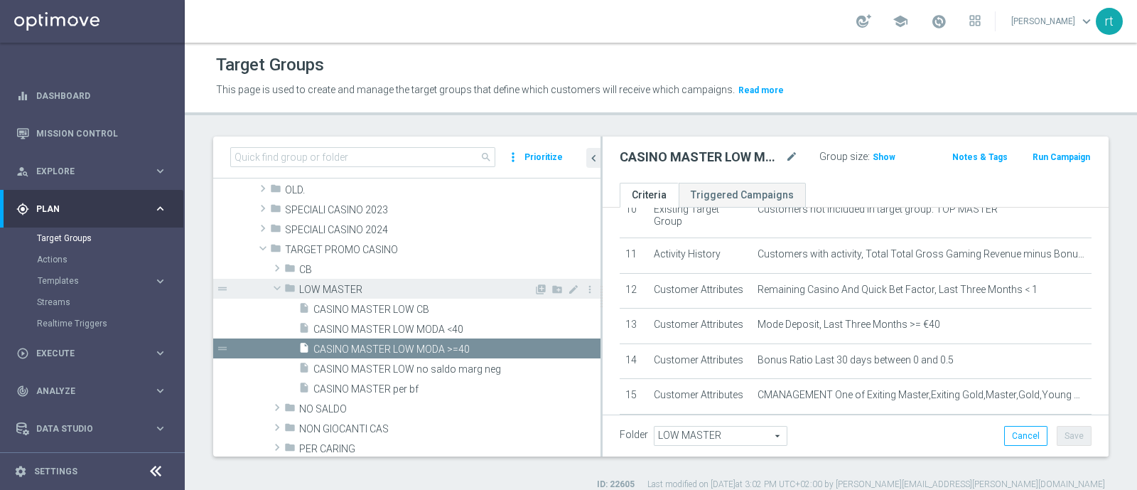
click at [342, 289] on span "LOW MASTER" at bounding box center [416, 290] width 234 height 12
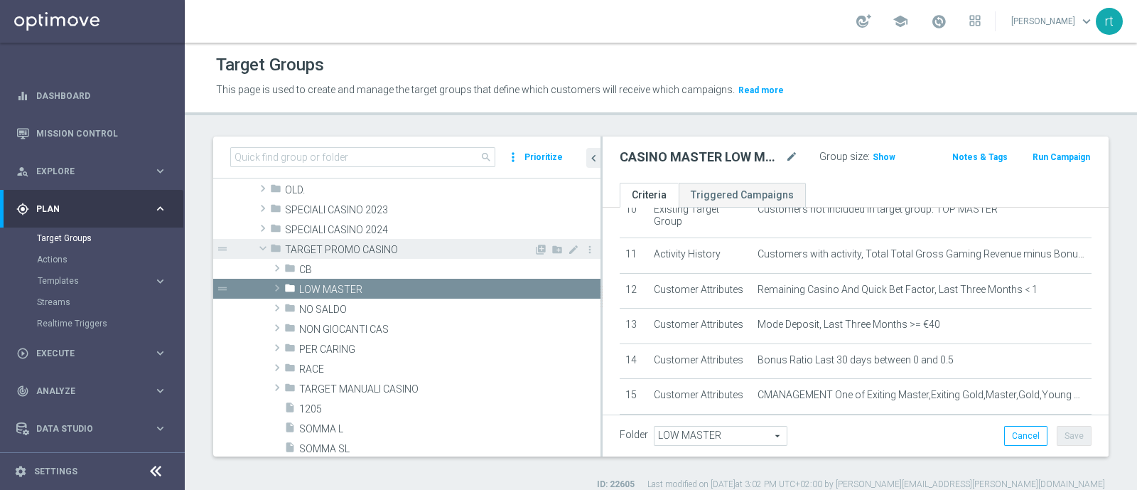
click at [320, 247] on span "TARGET PROMO CASINO" at bounding box center [409, 250] width 249 height 12
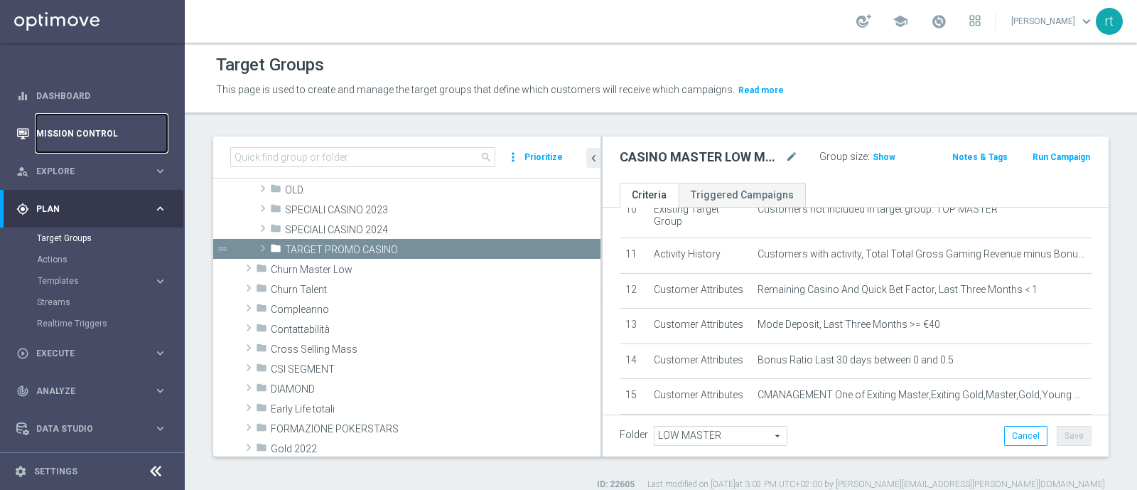
click at [77, 133] on link "Mission Control" at bounding box center [101, 133] width 131 height 38
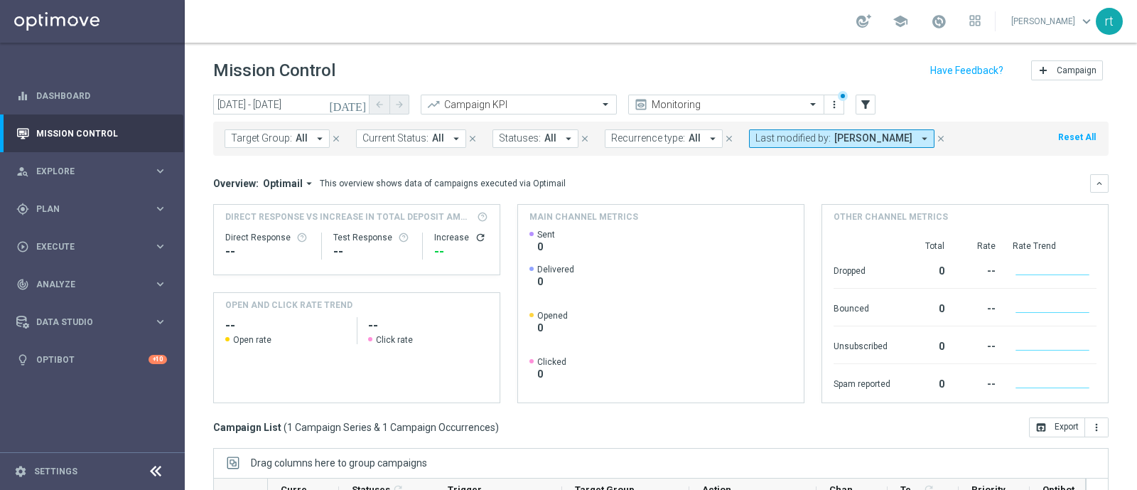
click at [274, 92] on header "Mission Control add Campaign" at bounding box center [661, 69] width 952 height 52
click at [274, 96] on input "[DATE] - [DATE]" at bounding box center [291, 105] width 156 height 20
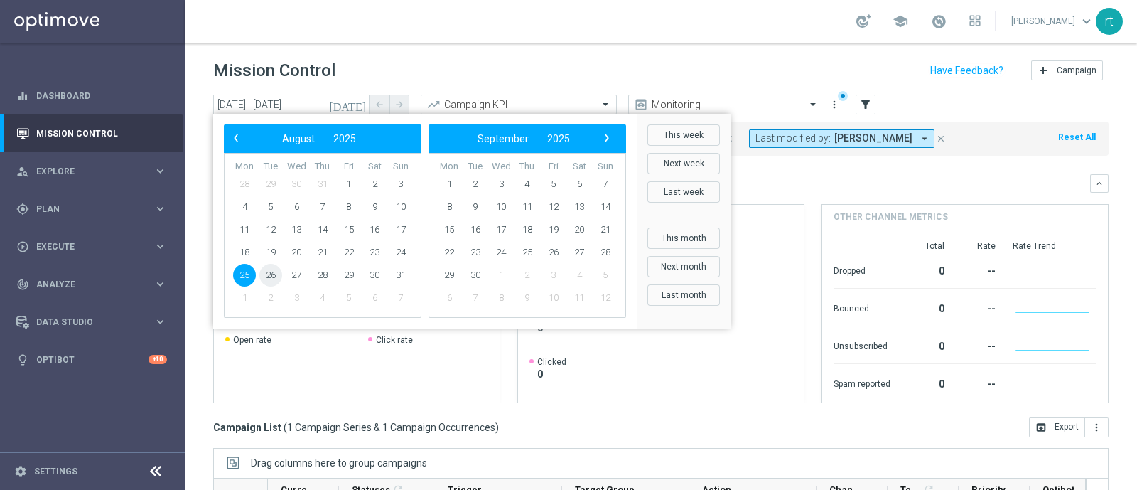
click at [269, 269] on span "26" at bounding box center [270, 275] width 23 height 23
type input "[DATE] - [DATE]"
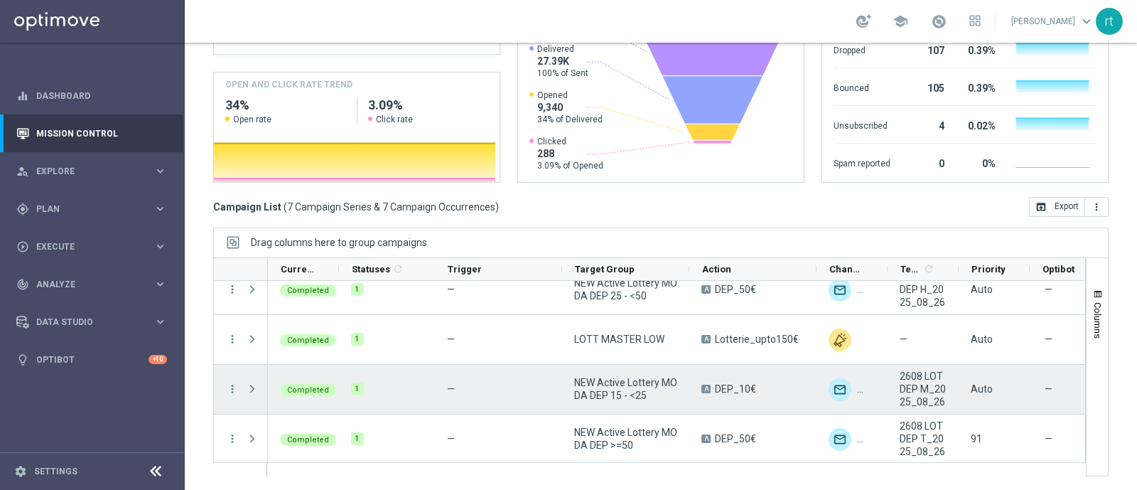
scroll to position [166, 0]
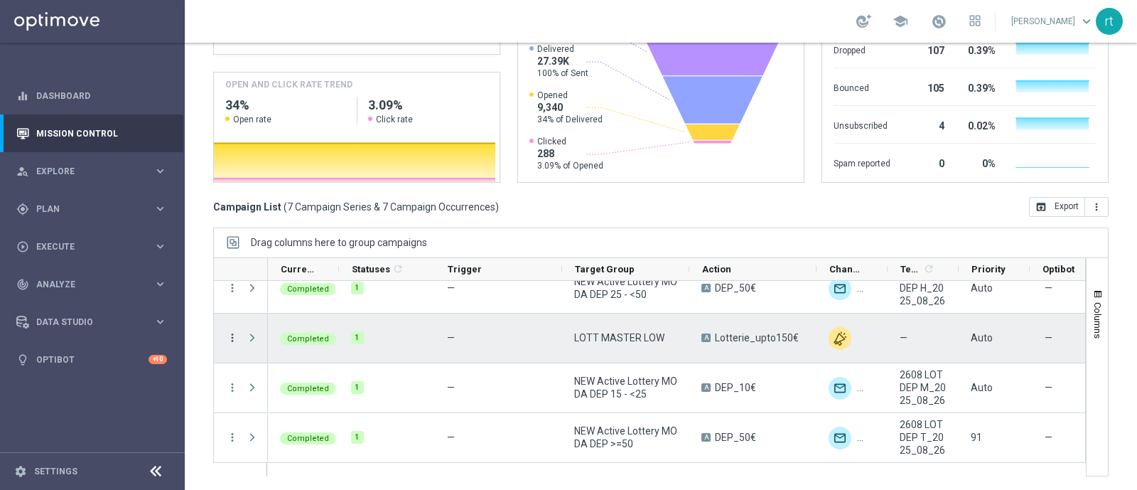
click at [226, 339] on icon "more_vert" at bounding box center [232, 337] width 13 height 13
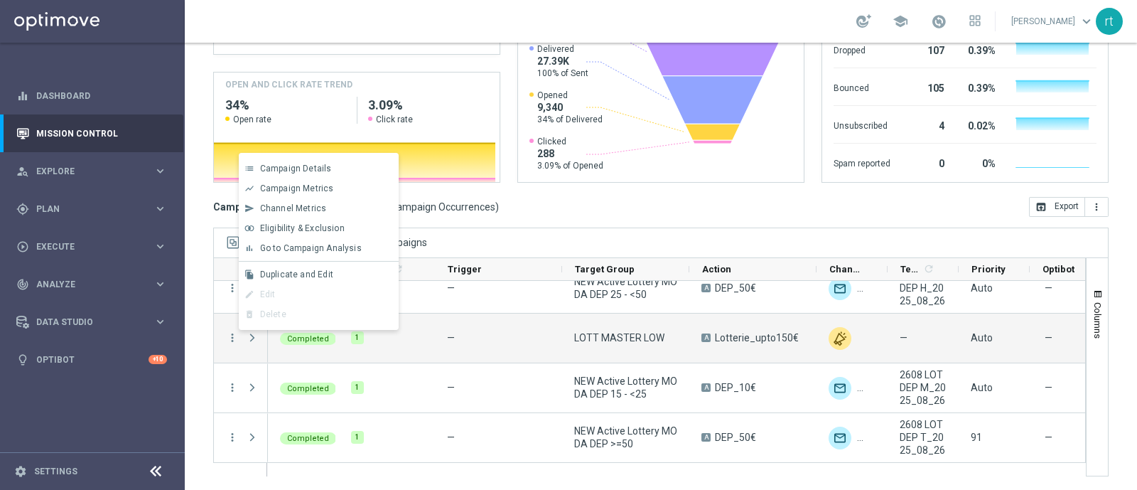
click at [209, 380] on div "Mission Control add Campaign [DATE] [DATE] - [DATE] arrow_back arrow_forward Ca…" at bounding box center [661, 266] width 952 height 447
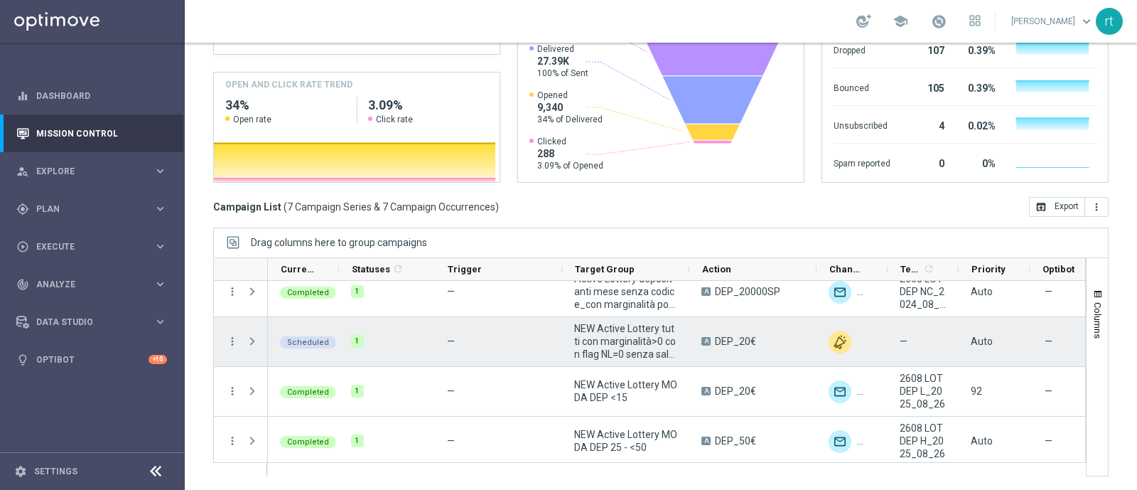
scroll to position [0, 0]
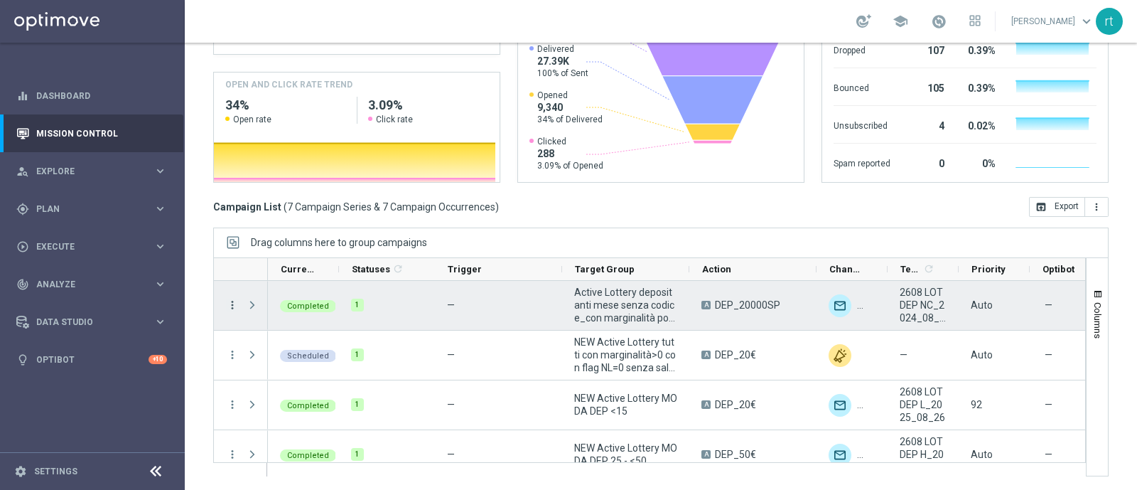
click at [228, 302] on icon "more_vert" at bounding box center [232, 304] width 13 height 13
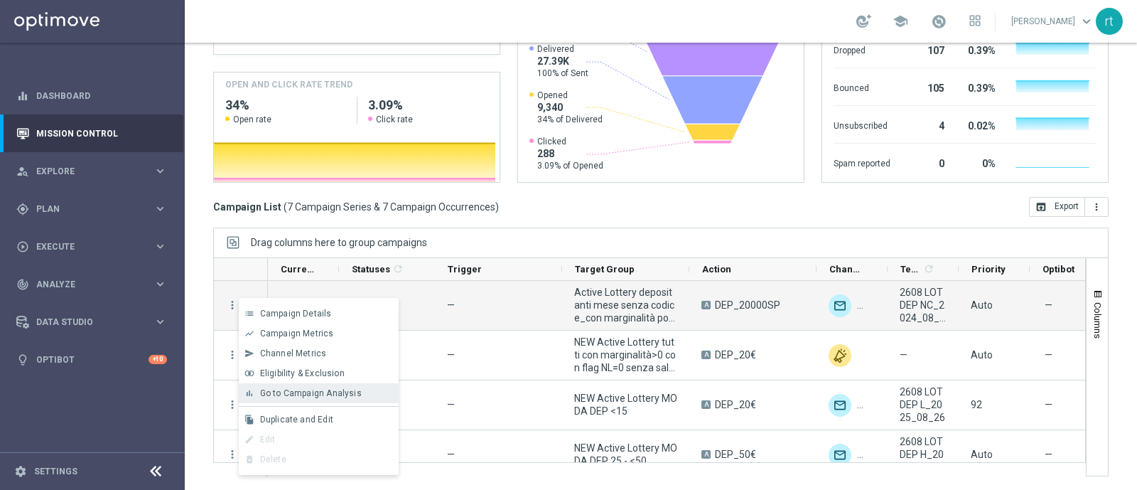
click at [297, 389] on span "Go to Campaign Analysis" at bounding box center [311, 393] width 102 height 10
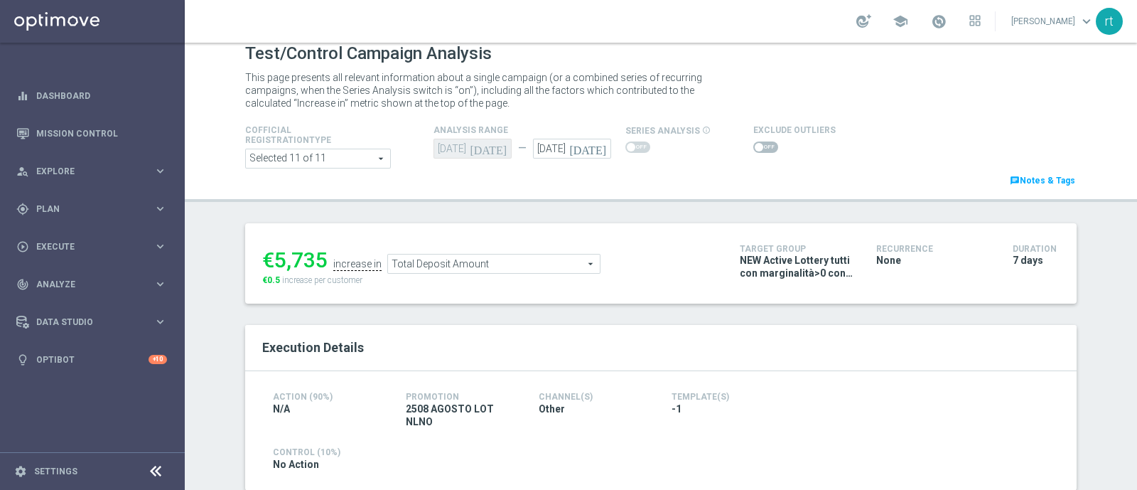
scroll to position [10, 0]
click at [755, 147] on span at bounding box center [765, 148] width 25 height 11
click at [755, 147] on input "checkbox" at bounding box center [765, 148] width 25 height 11
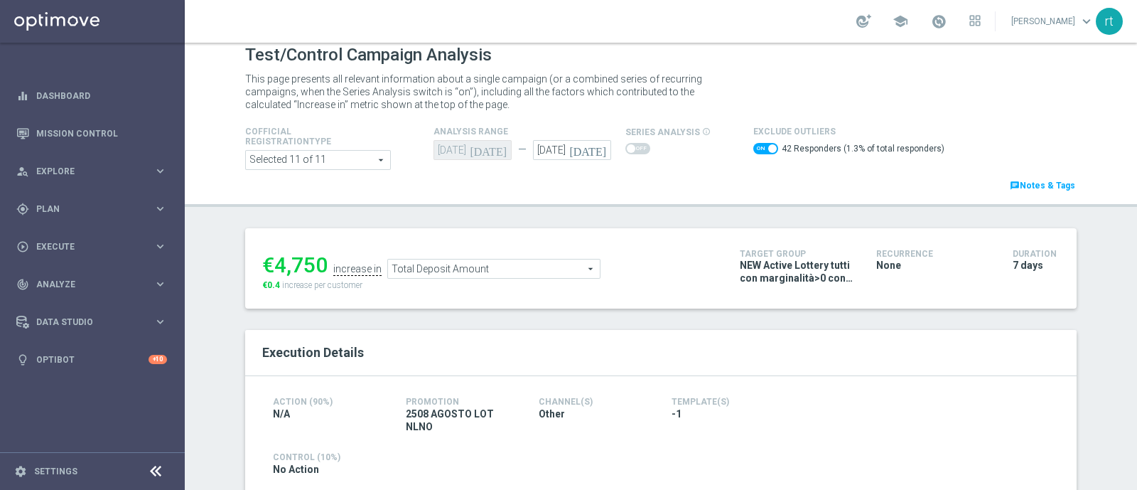
click at [443, 256] on ul "€4,750 increase in Total Deposit Amount Total Deposit Amount arrow_drop_down se…" at bounding box center [490, 261] width 463 height 33
click at [443, 266] on span "Total Deposit Amount" at bounding box center [494, 268] width 212 height 18
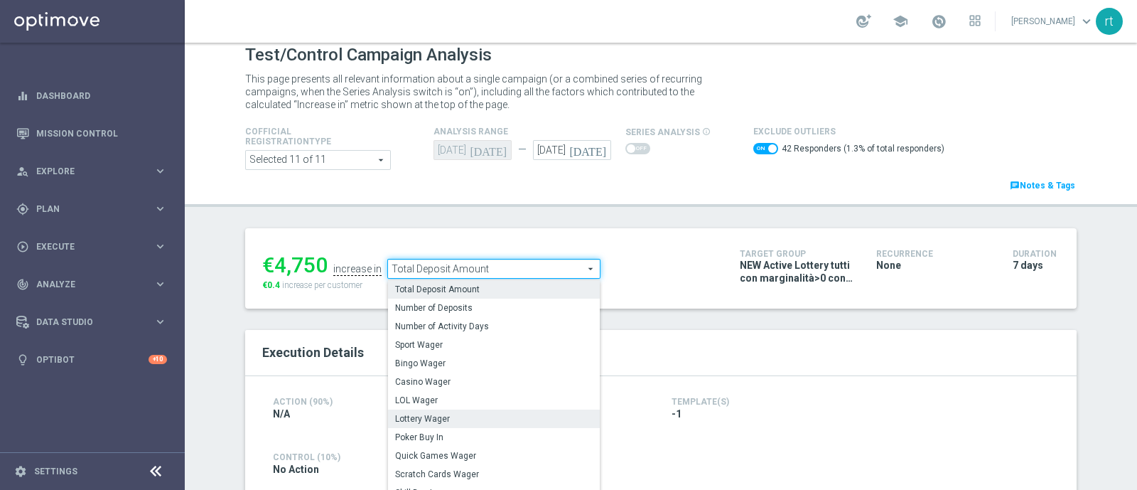
click at [437, 413] on span "Lottery Wager" at bounding box center [494, 418] width 198 height 11
checkbox input "false"
type input "Lottery Wager"
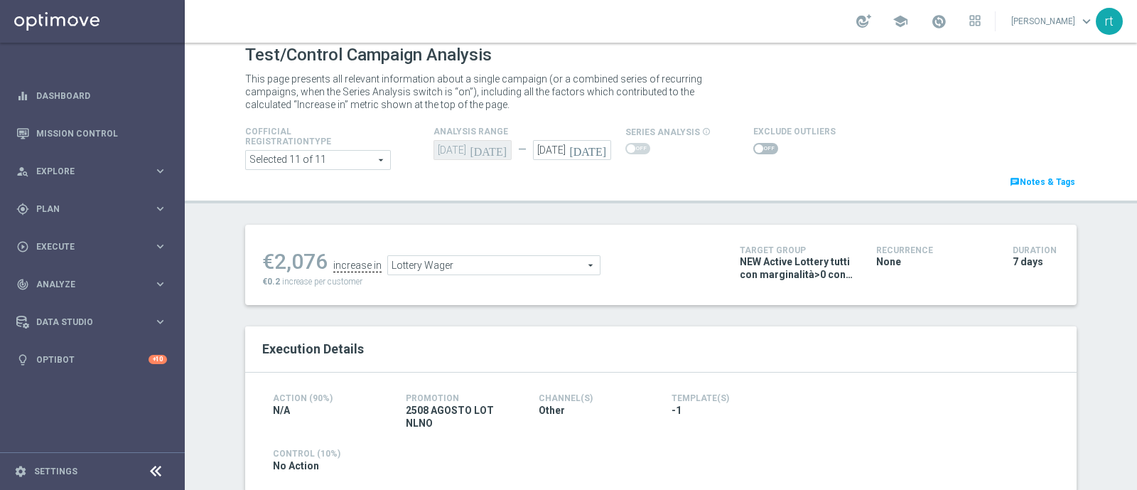
click at [753, 143] on span at bounding box center [765, 148] width 25 height 11
click at [753, 143] on input "checkbox" at bounding box center [765, 148] width 25 height 11
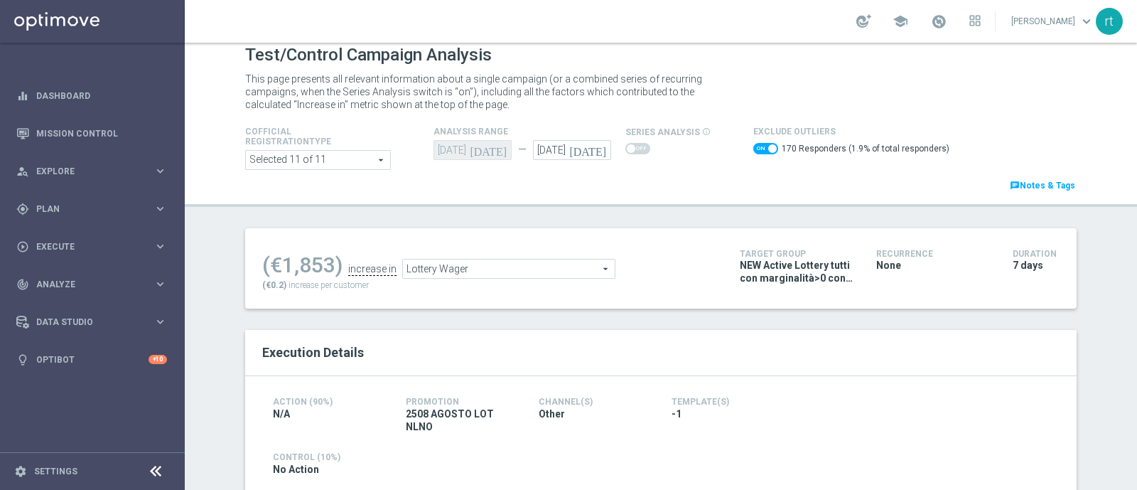
click at [544, 261] on span "Lottery Wager" at bounding box center [509, 268] width 212 height 18
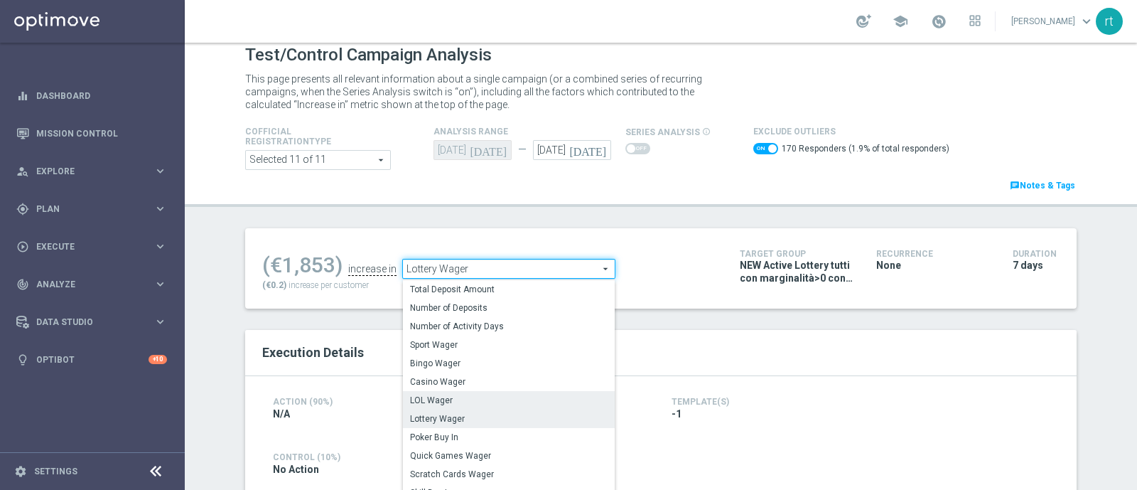
click at [457, 394] on span "LOL Wager" at bounding box center [509, 399] width 198 height 11
checkbox input "false"
type input "LOL Wager"
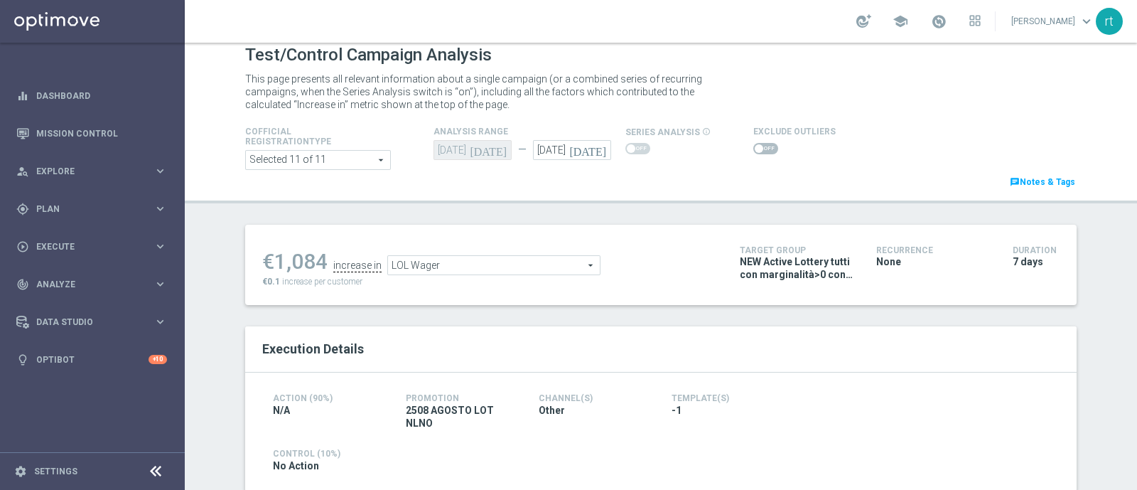
click at [760, 147] on span at bounding box center [765, 148] width 25 height 11
click at [760, 147] on input "checkbox" at bounding box center [765, 148] width 25 height 11
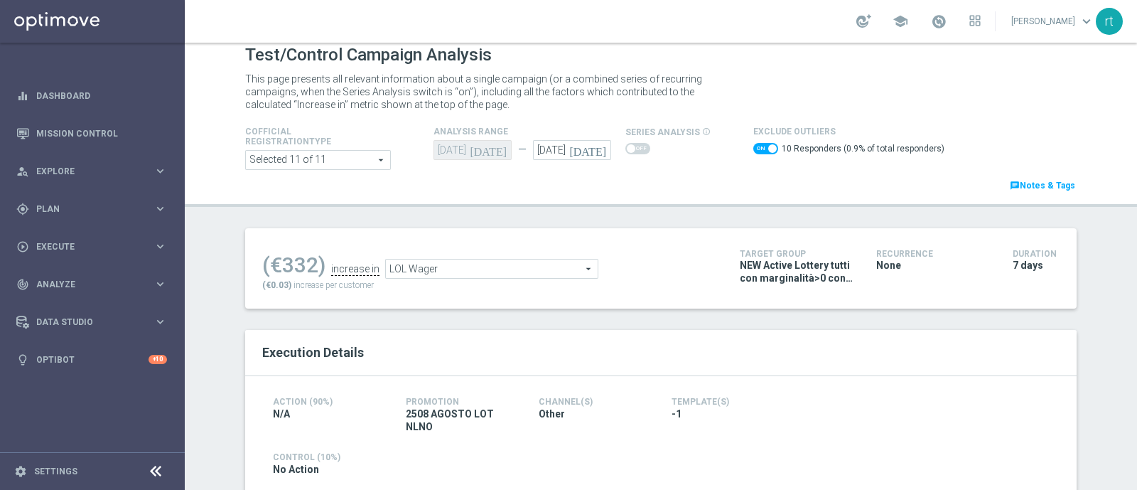
click at [549, 267] on span "LOL Wager" at bounding box center [492, 268] width 212 height 18
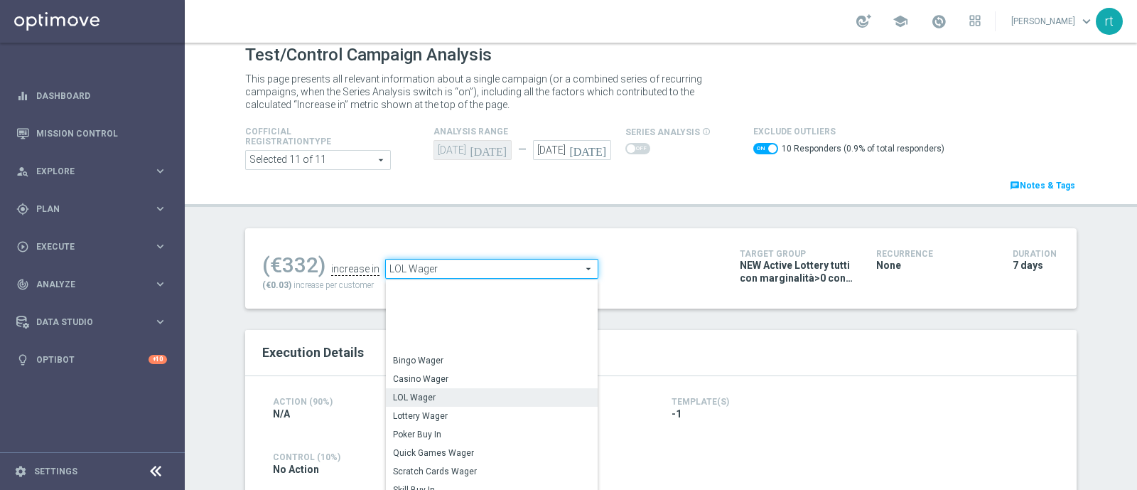
scroll to position [86, 0]
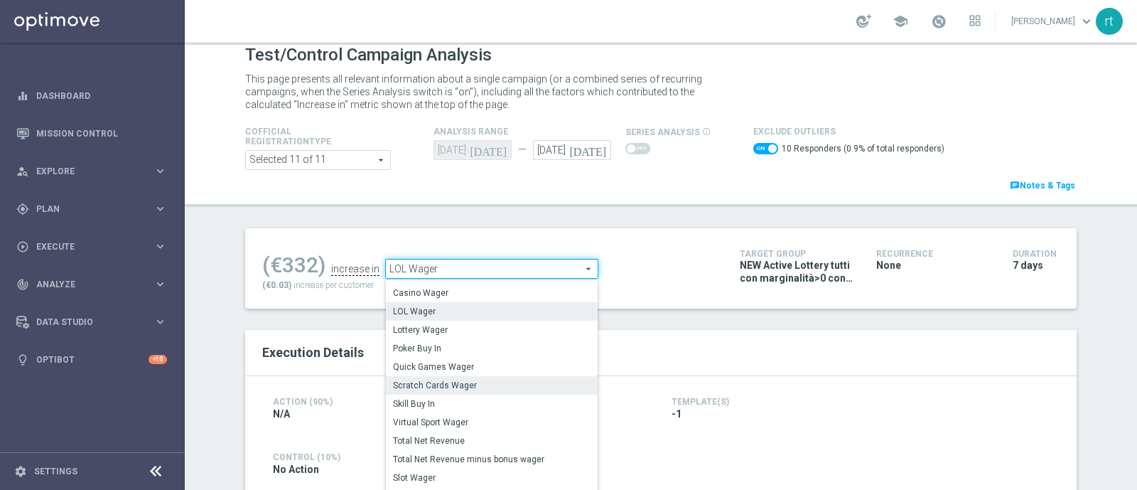
click at [478, 377] on label "Scratch Cards Wager" at bounding box center [492, 385] width 212 height 18
checkbox input "false"
type input "Scratch Cards Wager"
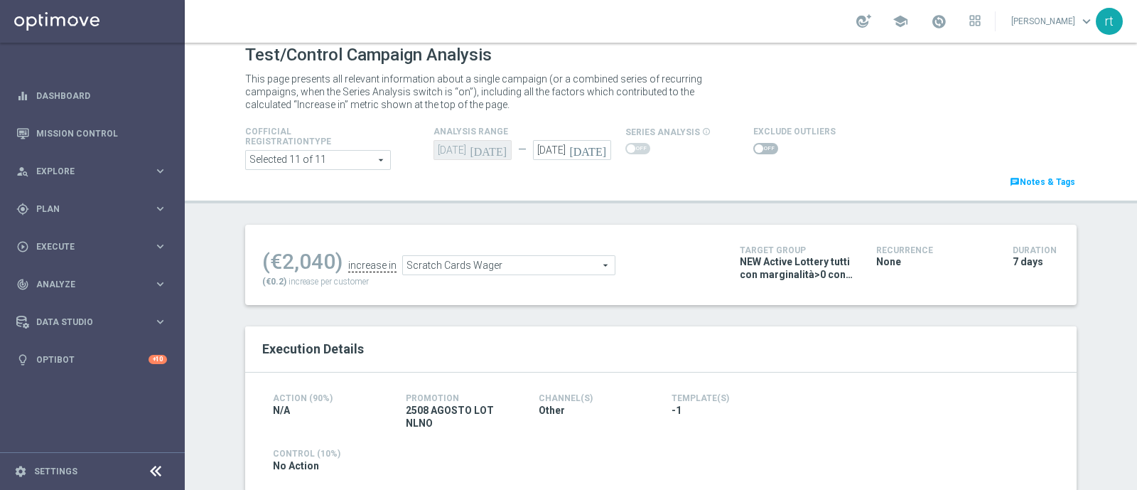
click at [755, 151] on span at bounding box center [765, 148] width 25 height 11
click at [755, 151] on input "checkbox" at bounding box center [765, 148] width 25 height 11
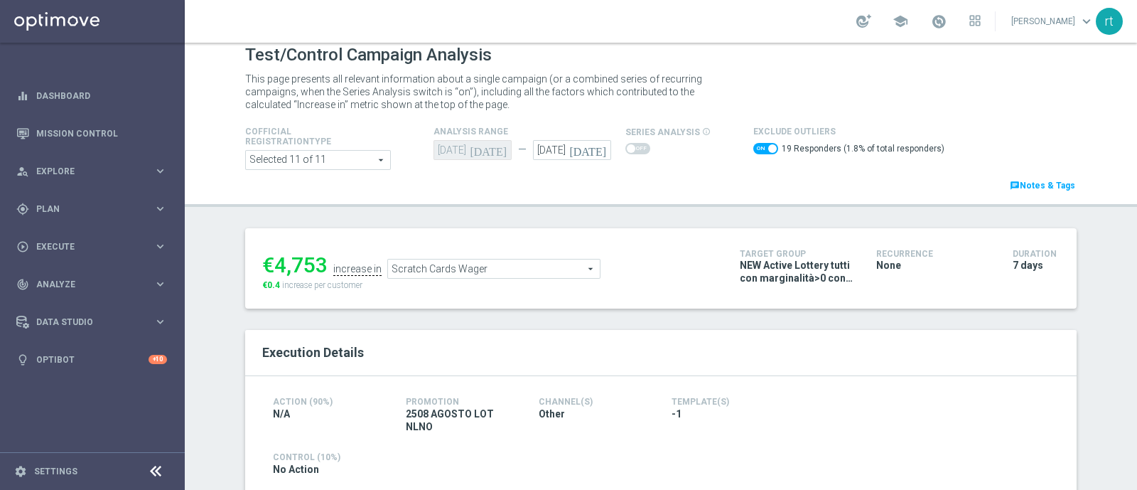
click at [465, 266] on span "Scratch Cards Wager" at bounding box center [494, 268] width 212 height 18
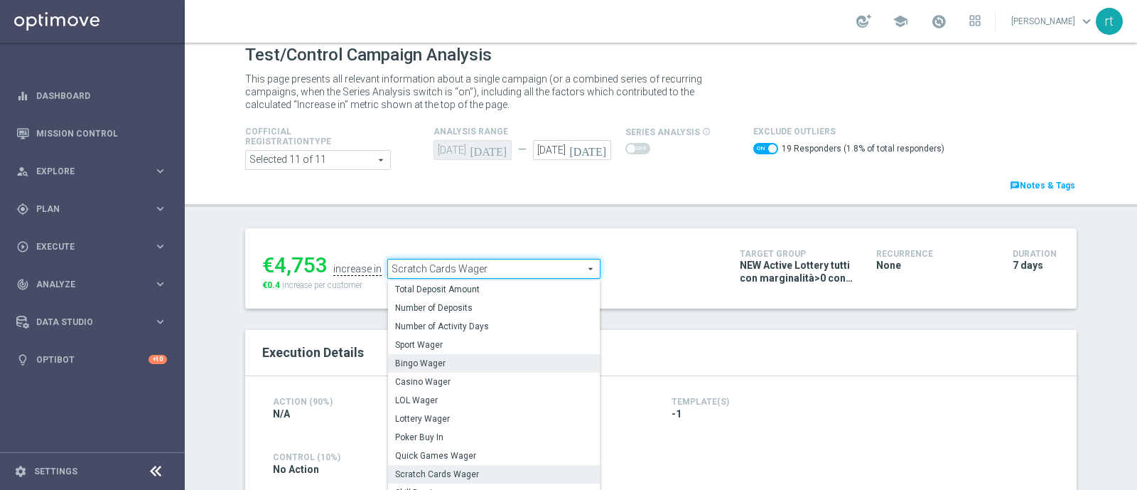
scroll to position [203, 0]
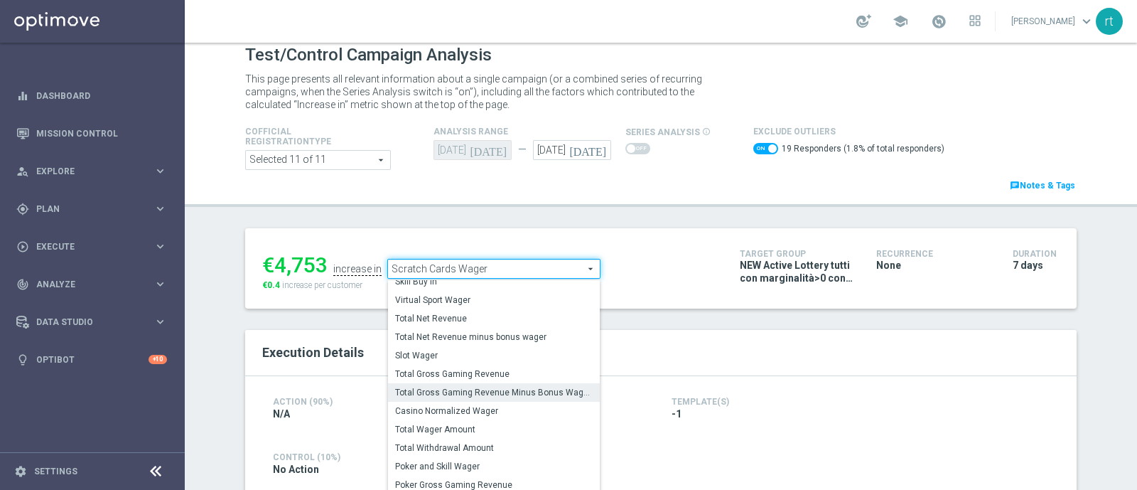
click at [451, 389] on span "Total Gross Gaming Revenue Minus Bonus Wagared" at bounding box center [494, 392] width 198 height 11
checkbox input "false"
type input "Total Gross Gaming Revenue Minus Bonus Wagared"
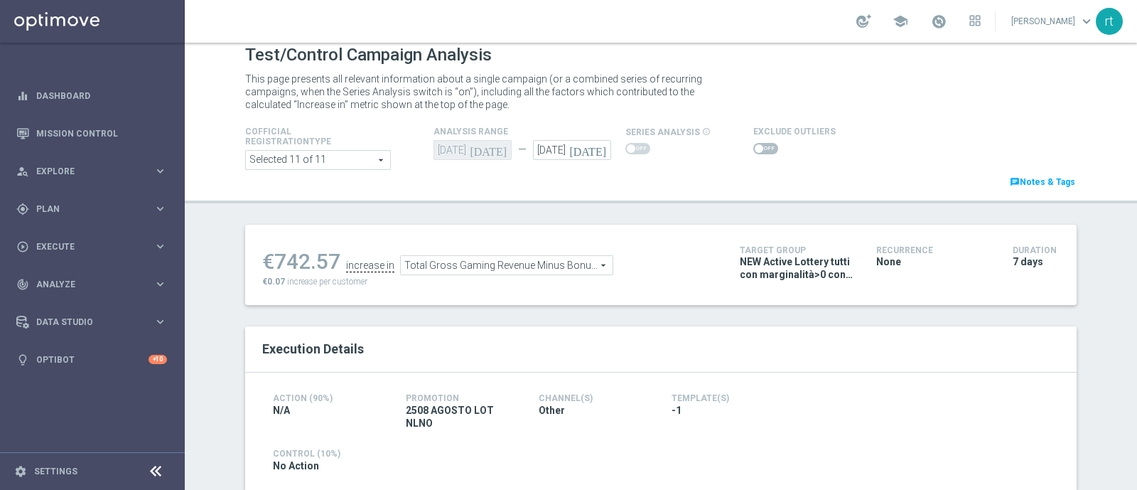
click at [757, 146] on span at bounding box center [765, 148] width 25 height 11
click at [757, 146] on input "checkbox" at bounding box center [765, 148] width 25 height 11
checkbox input "true"
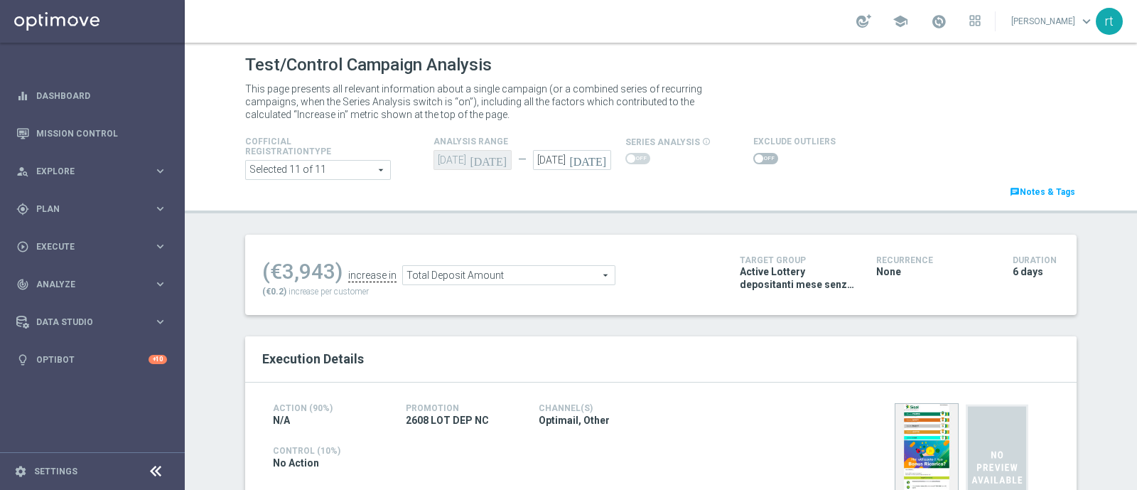
click at [755, 158] on span at bounding box center [759, 158] width 9 height 9
click at [753, 158] on input "checkbox" at bounding box center [765, 158] width 25 height 11
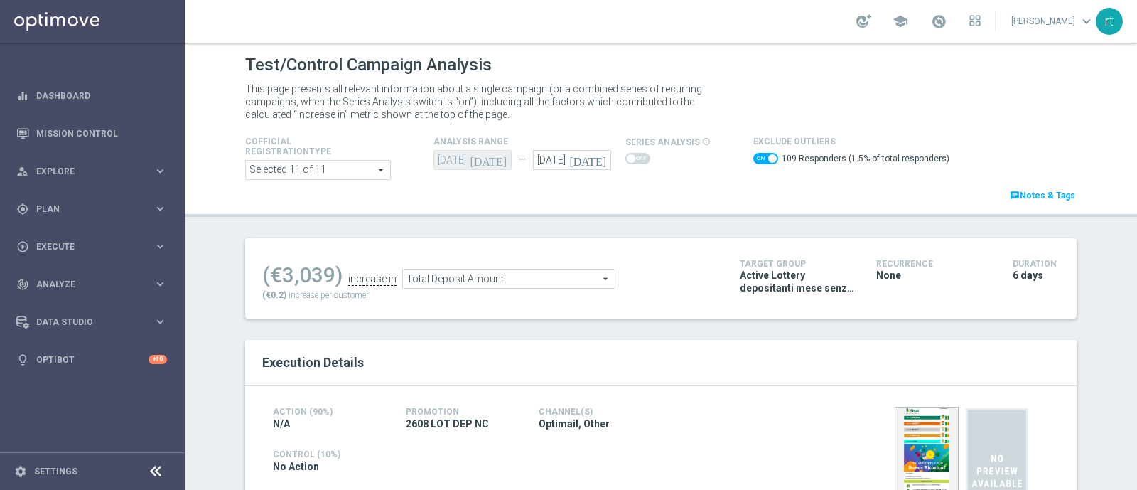
click at [753, 158] on span at bounding box center [765, 158] width 25 height 11
click at [753, 158] on input "checkbox" at bounding box center [765, 158] width 25 height 11
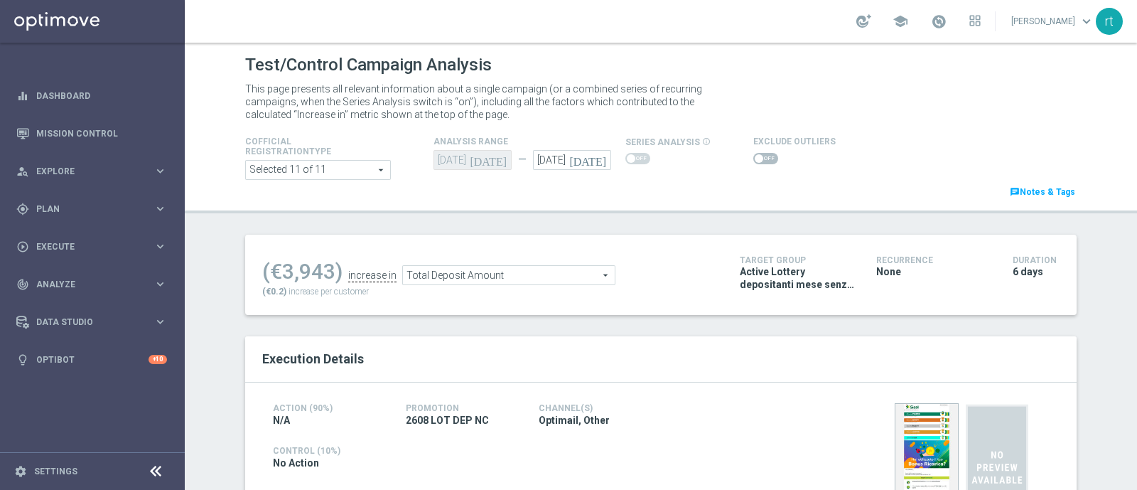
click at [753, 156] on span at bounding box center [765, 158] width 25 height 11
click at [753, 156] on input "checkbox" at bounding box center [765, 158] width 25 height 11
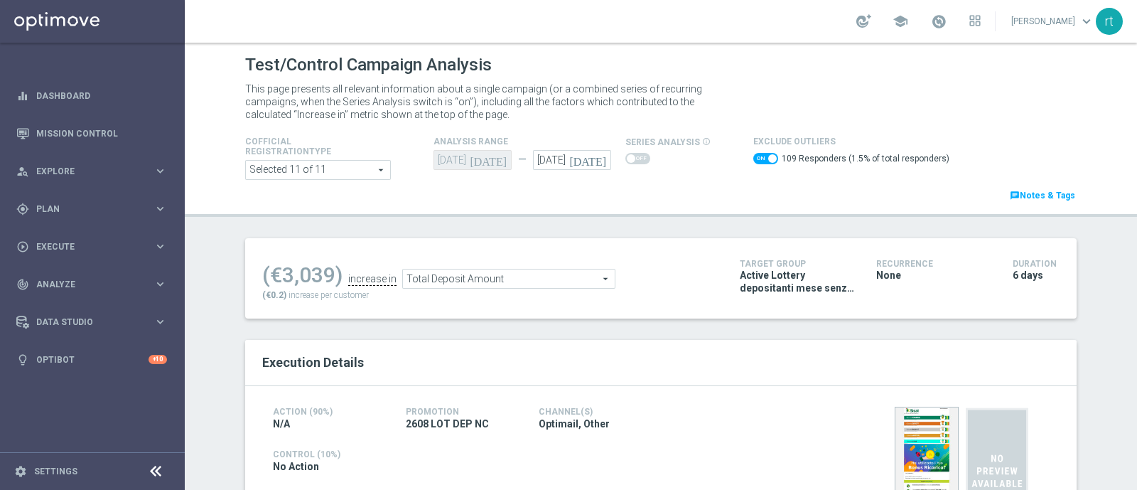
click at [448, 279] on span "Total Deposit Amount" at bounding box center [509, 278] width 212 height 18
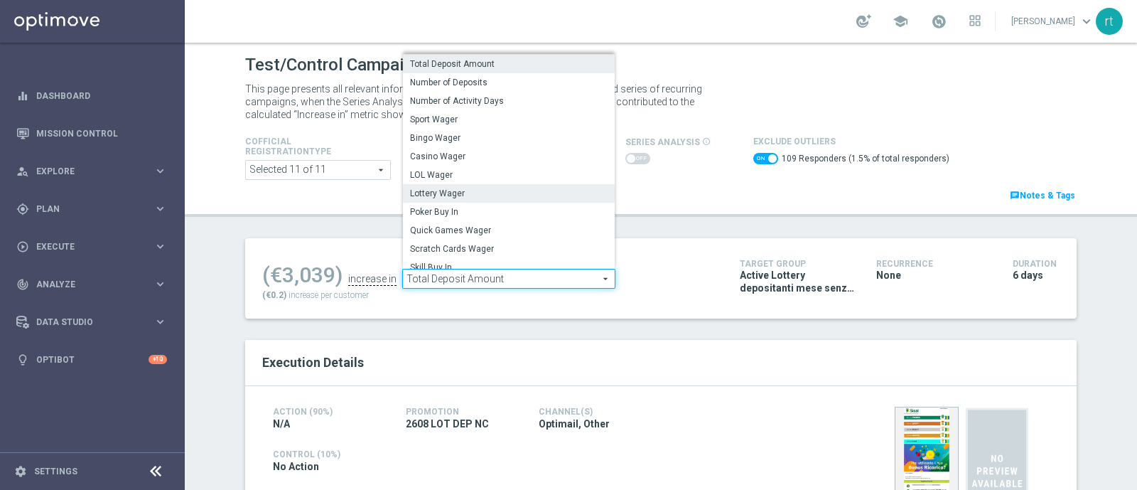
click at [457, 197] on span "Lottery Wager" at bounding box center [509, 193] width 198 height 11
checkbox input "false"
type input "Lottery Wager"
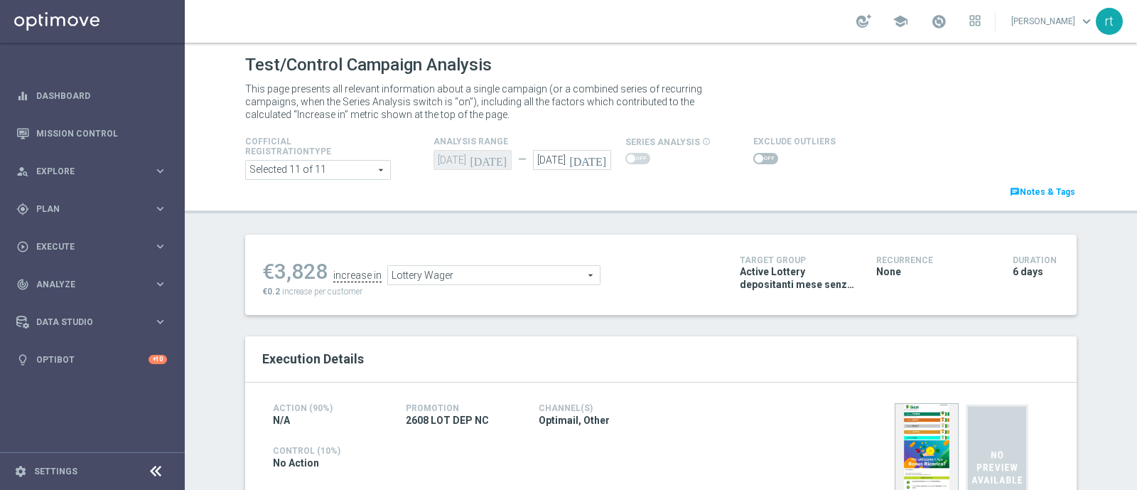
click at [757, 160] on span at bounding box center [765, 158] width 25 height 11
click at [757, 160] on input "checkbox" at bounding box center [765, 158] width 25 height 11
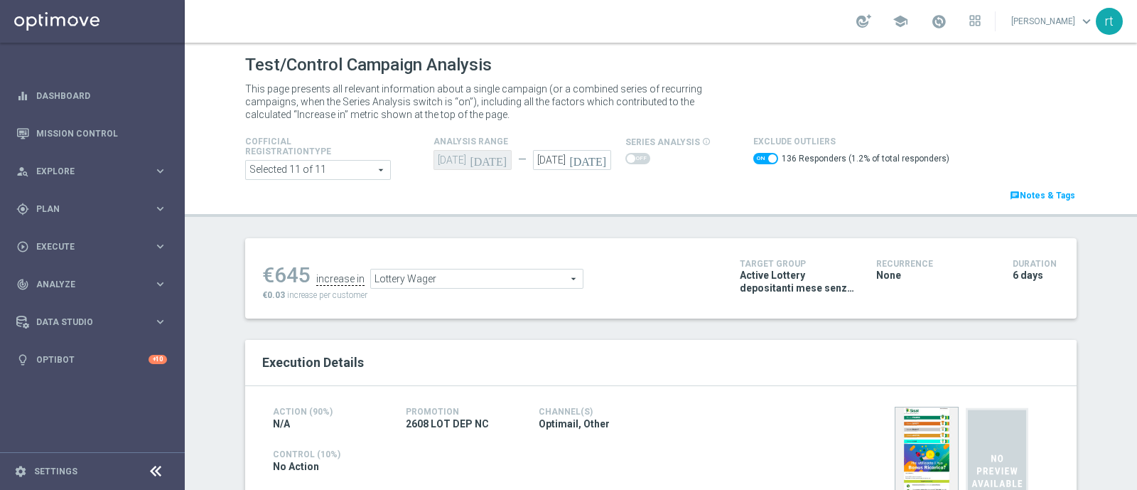
click at [512, 271] on span "Lottery Wager" at bounding box center [477, 278] width 212 height 18
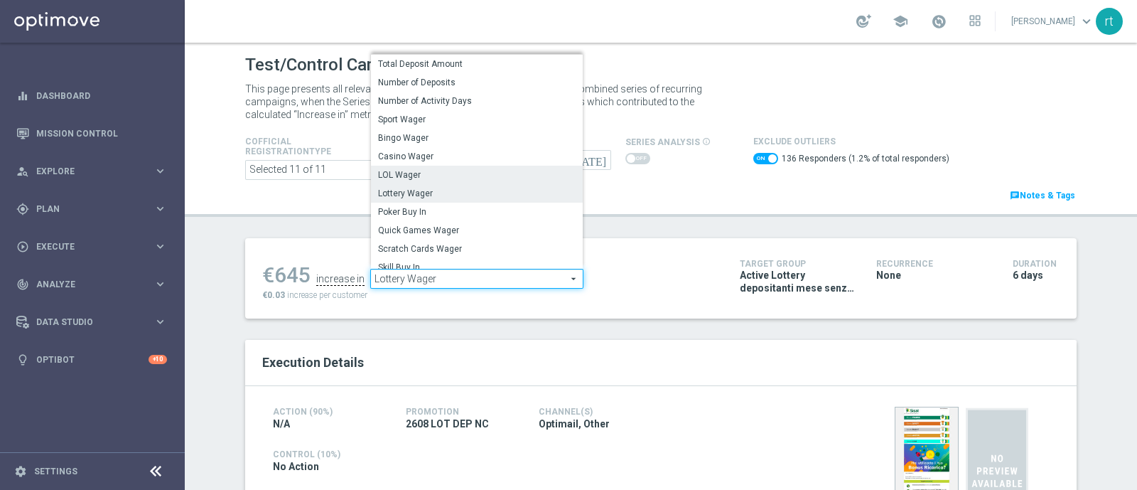
click at [410, 176] on span "LOL Wager" at bounding box center [477, 174] width 198 height 11
checkbox input "false"
type input "LOL Wager"
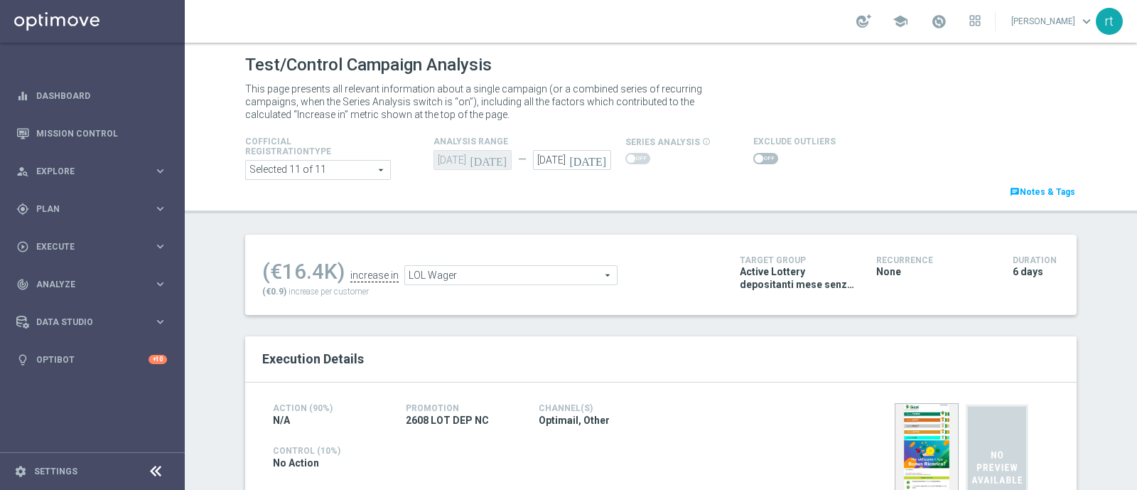
click at [753, 159] on span at bounding box center [765, 158] width 25 height 11
click at [753, 159] on input "checkbox" at bounding box center [765, 158] width 25 height 11
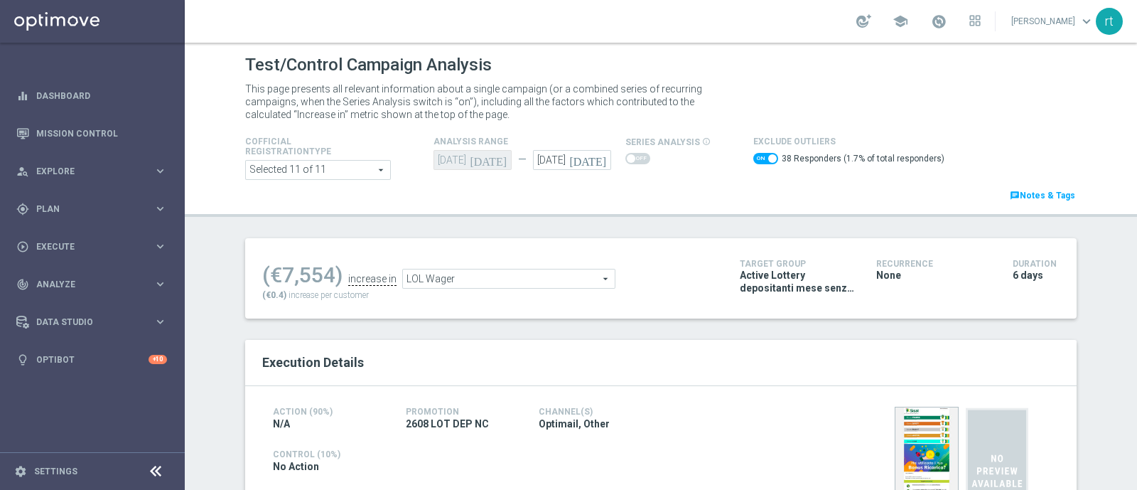
click at [467, 276] on span "LOL Wager" at bounding box center [509, 278] width 212 height 18
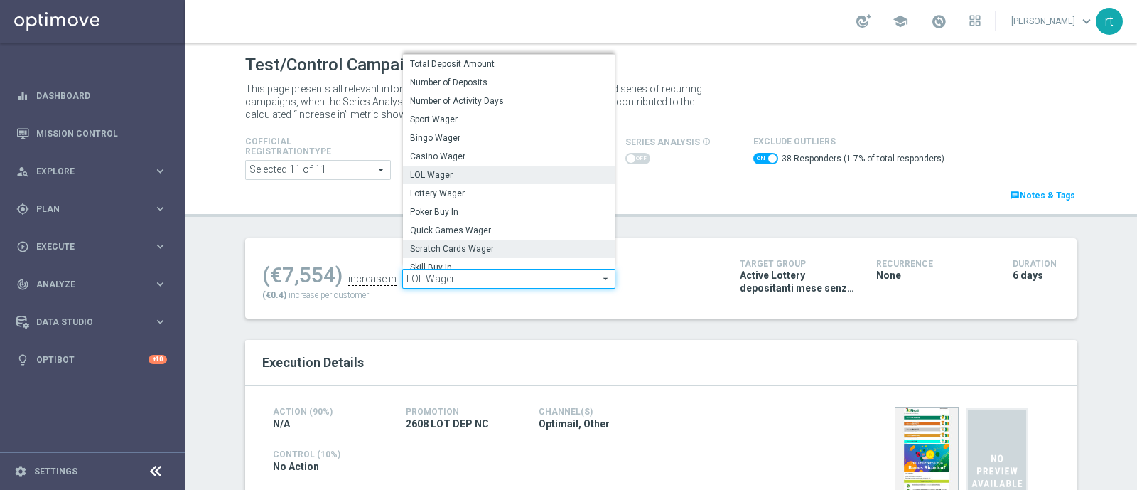
click at [473, 244] on span "Scratch Cards Wager" at bounding box center [509, 248] width 198 height 11
checkbox input "false"
type input "Scratch Cards Wager"
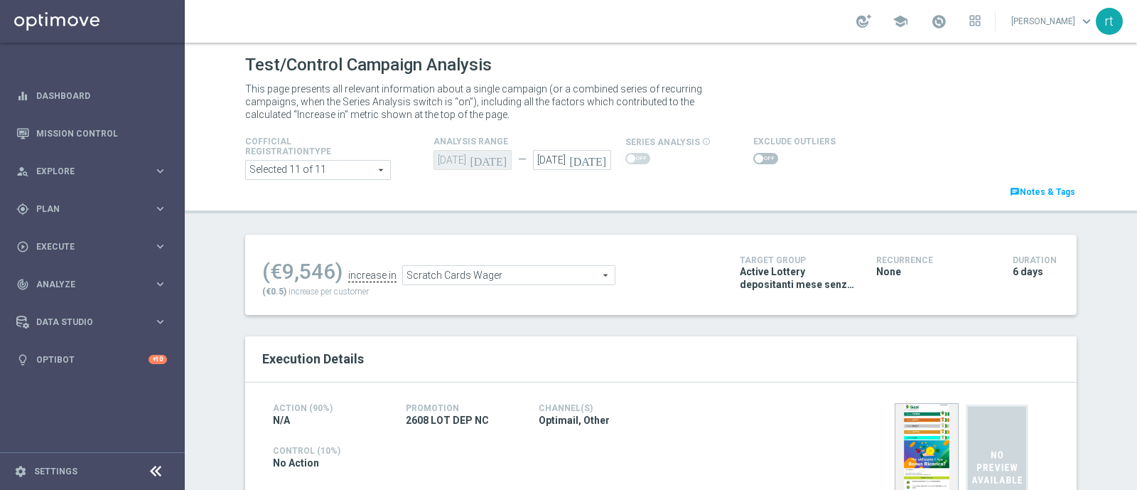
click at [753, 159] on span at bounding box center [765, 158] width 25 height 11
click at [753, 159] on input "checkbox" at bounding box center [765, 158] width 25 height 11
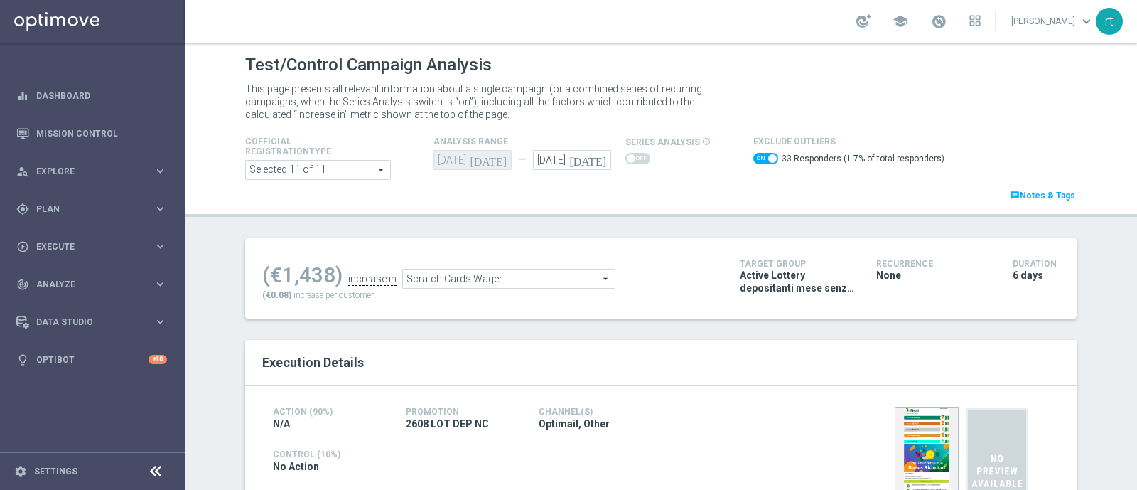
click at [498, 217] on div "Test/Control Campaign Analysis This page presents all relevant information abou…" at bounding box center [661, 266] width 952 height 447
click at [507, 275] on span "Scratch Cards Wager" at bounding box center [509, 278] width 212 height 18
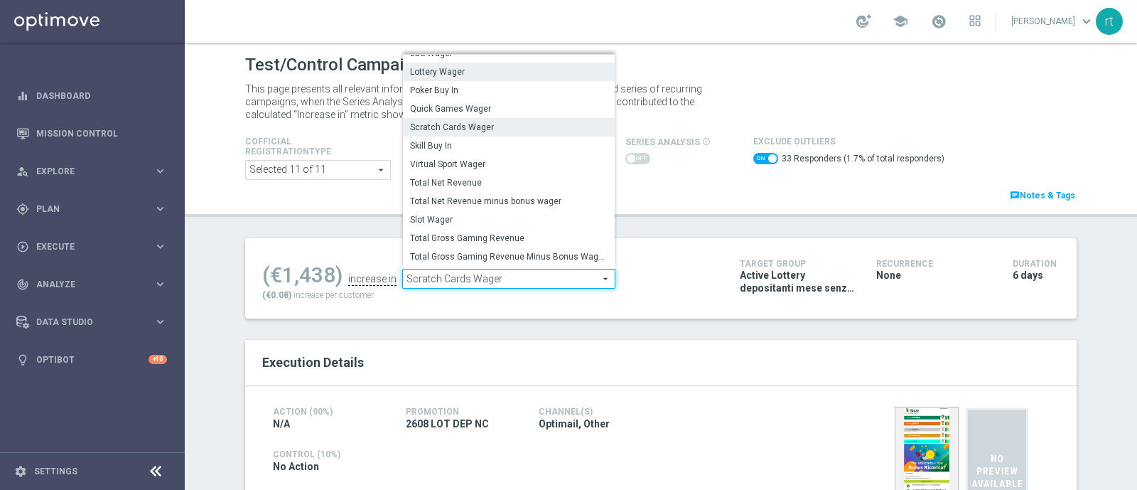
scroll to position [118, 0]
click at [465, 250] on span "Total Gross Gaming Revenue Minus Bonus Wagared" at bounding box center [509, 255] width 198 height 11
checkbox input "false"
type input "Total Gross Gaming Revenue Minus Bonus Wagared"
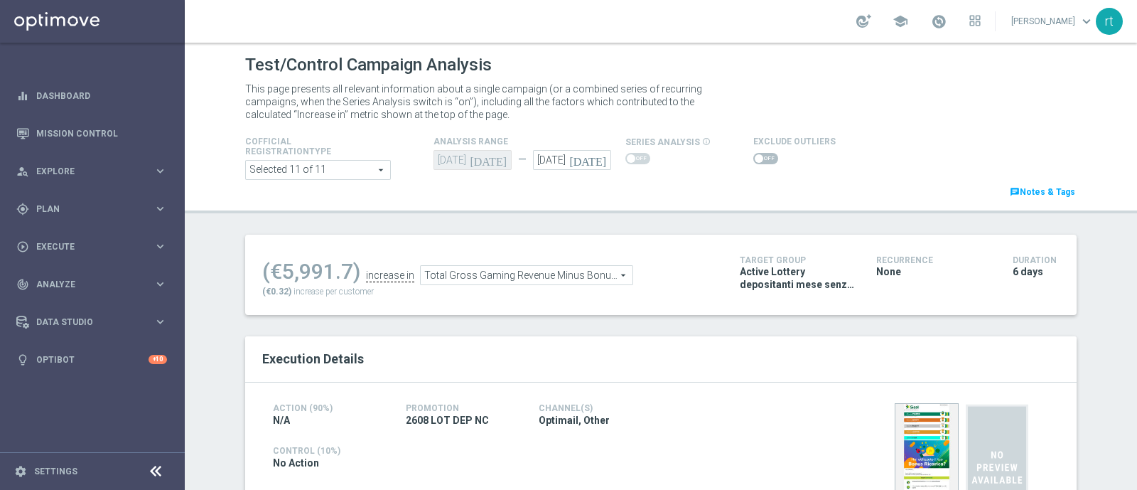
click at [755, 159] on span at bounding box center [759, 158] width 9 height 9
click at [753, 159] on input "checkbox" at bounding box center [765, 158] width 25 height 11
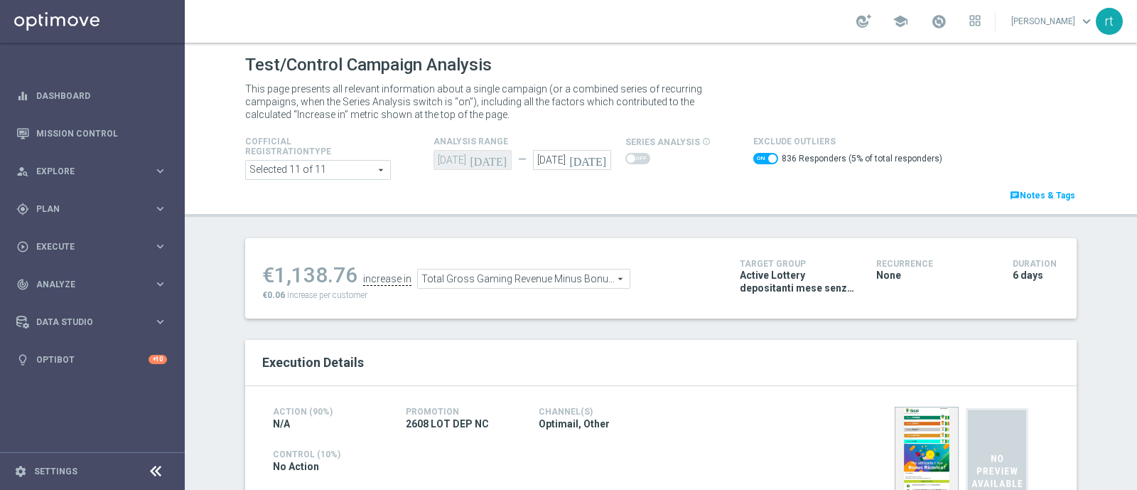
click at [753, 160] on span at bounding box center [765, 158] width 25 height 11
click at [753, 160] on input "checkbox" at bounding box center [765, 158] width 25 height 11
checkbox input "false"
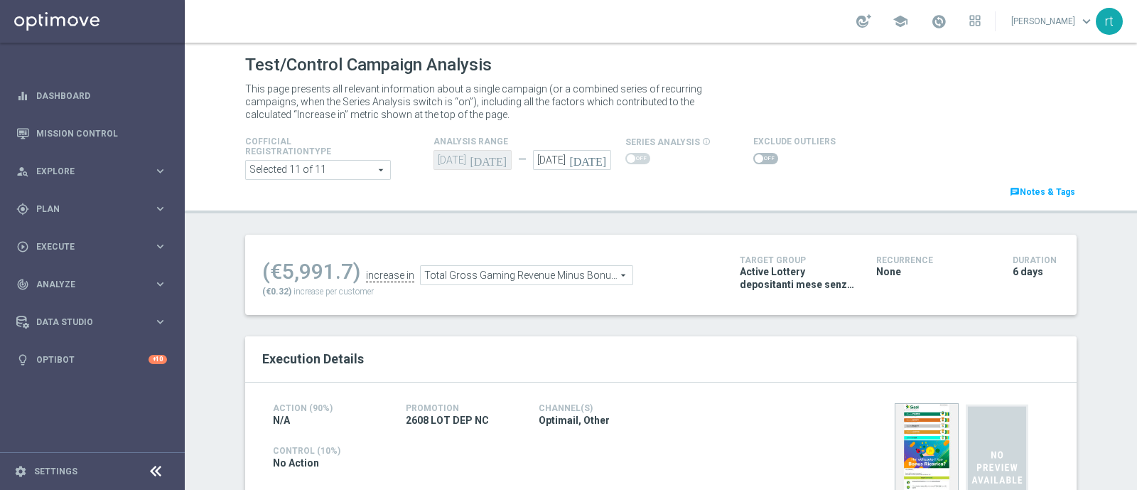
click at [615, 200] on header "Test/Control Campaign Analysis This page presents all relevant information abou…" at bounding box center [661, 128] width 952 height 171
